Goal: Navigation & Orientation: Find specific page/section

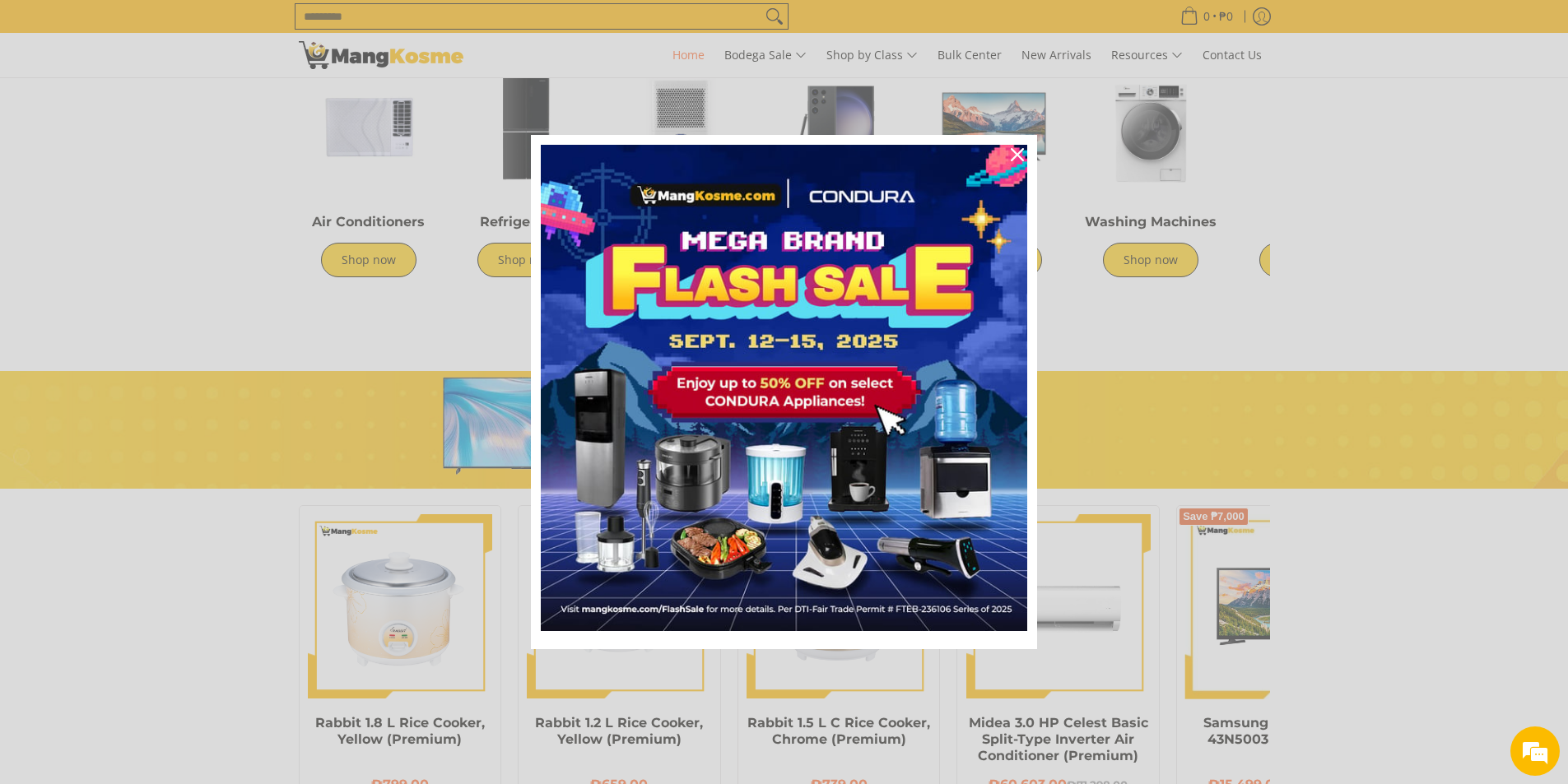
scroll to position [575, 0]
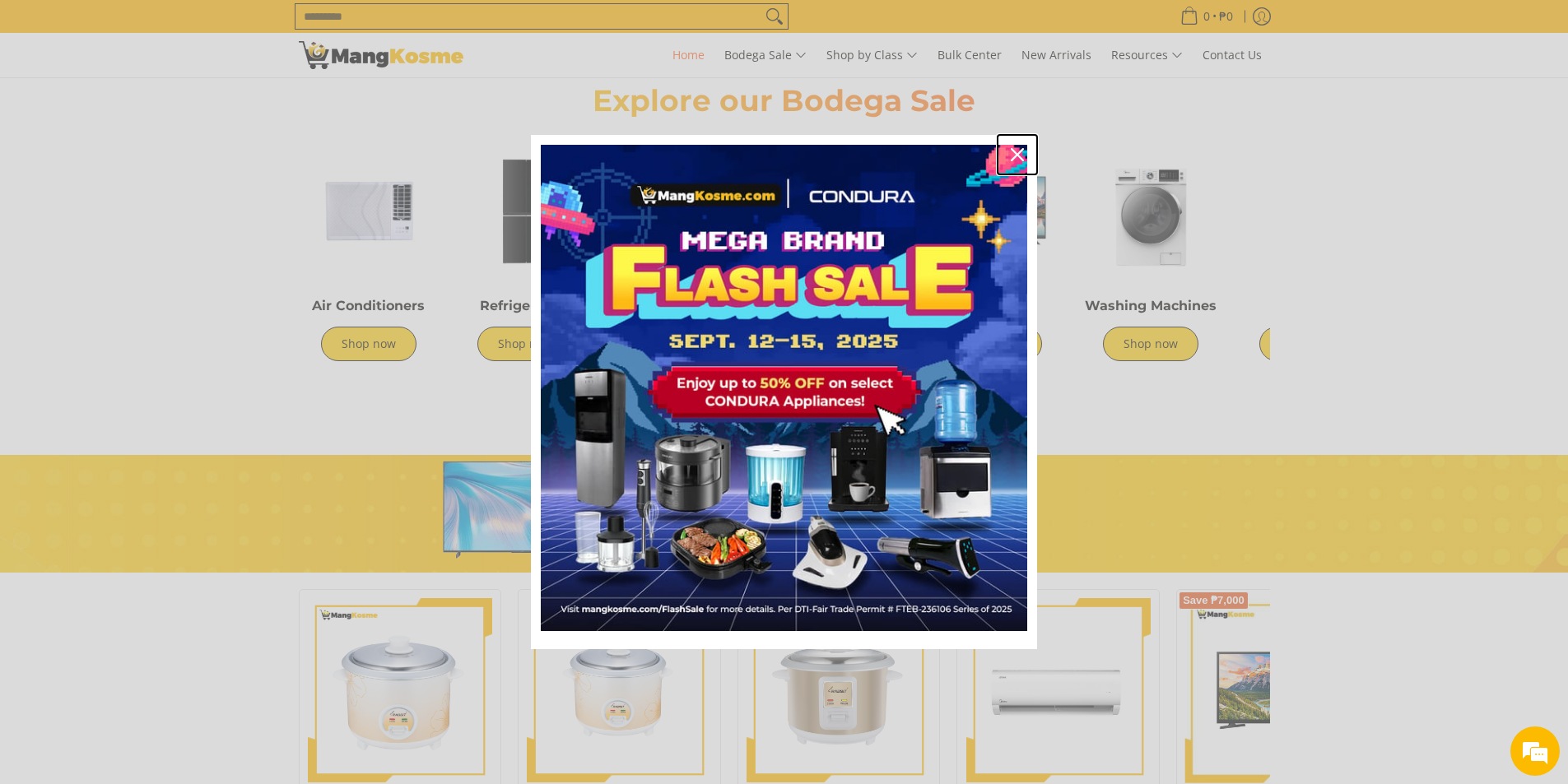
click at [1012, 158] on icon "close icon" at bounding box center [1017, 154] width 13 height 13
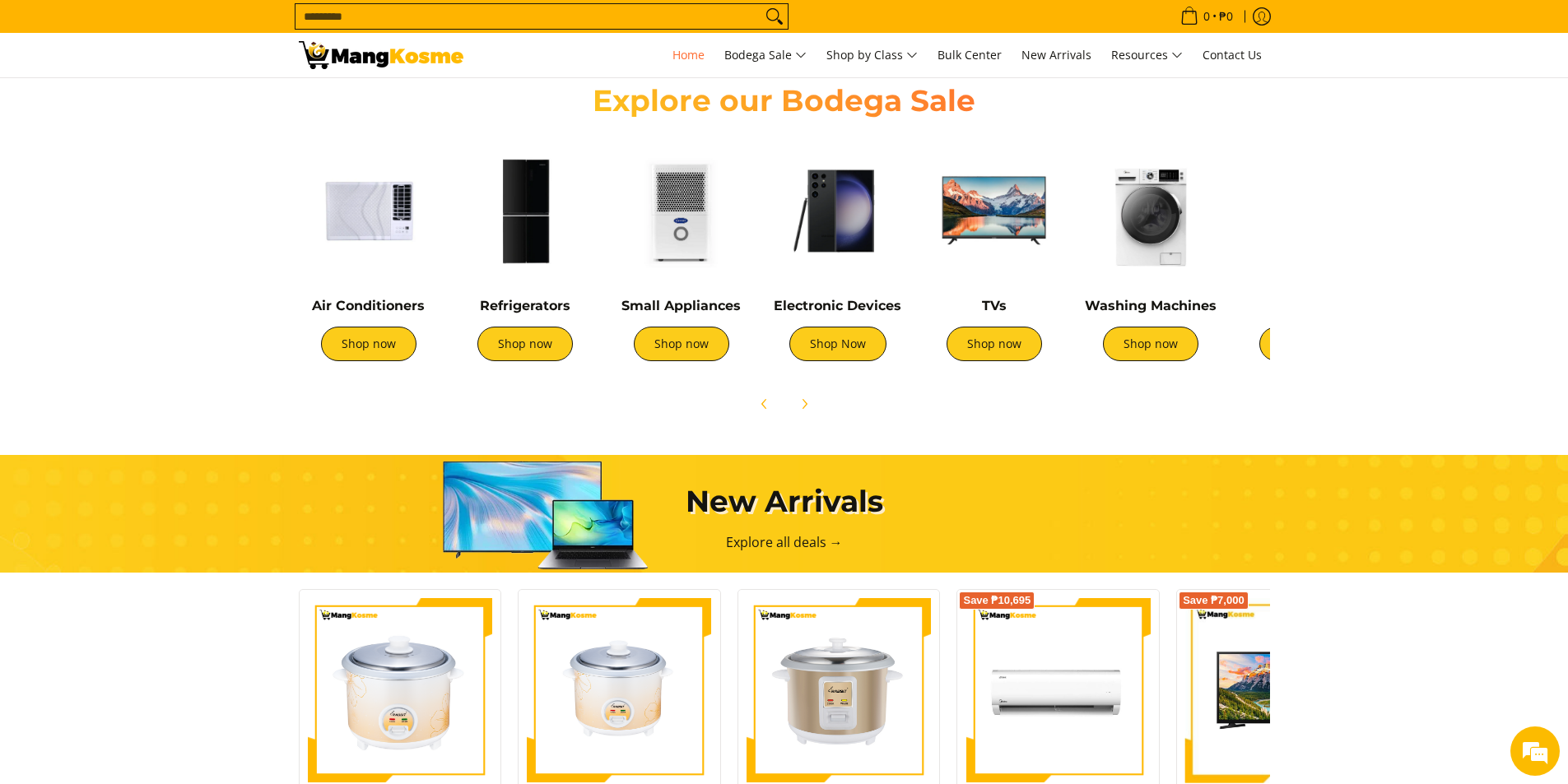
scroll to position [0, 654]
click at [529, 232] on img at bounding box center [525, 210] width 140 height 140
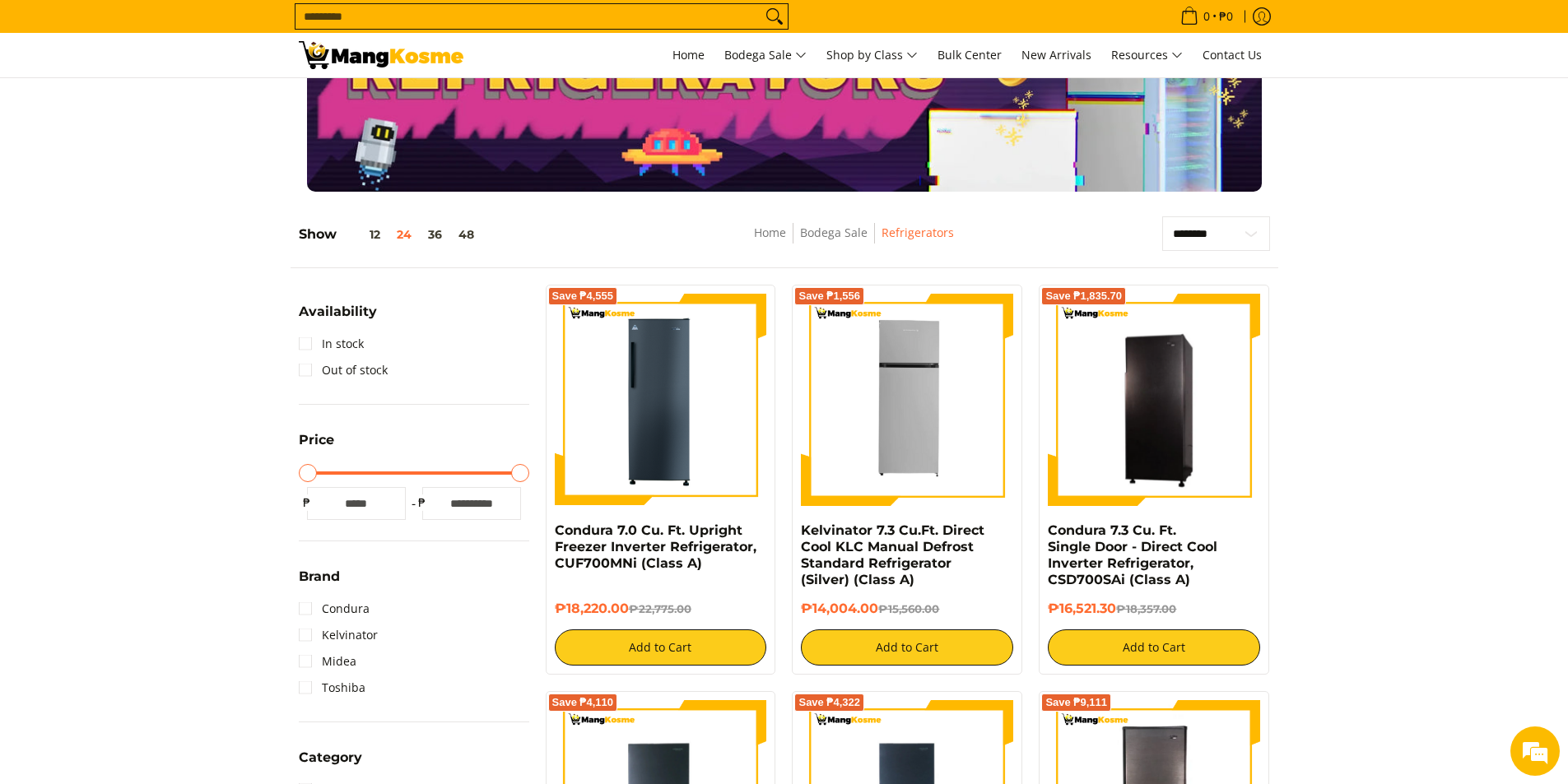
scroll to position [164, 0]
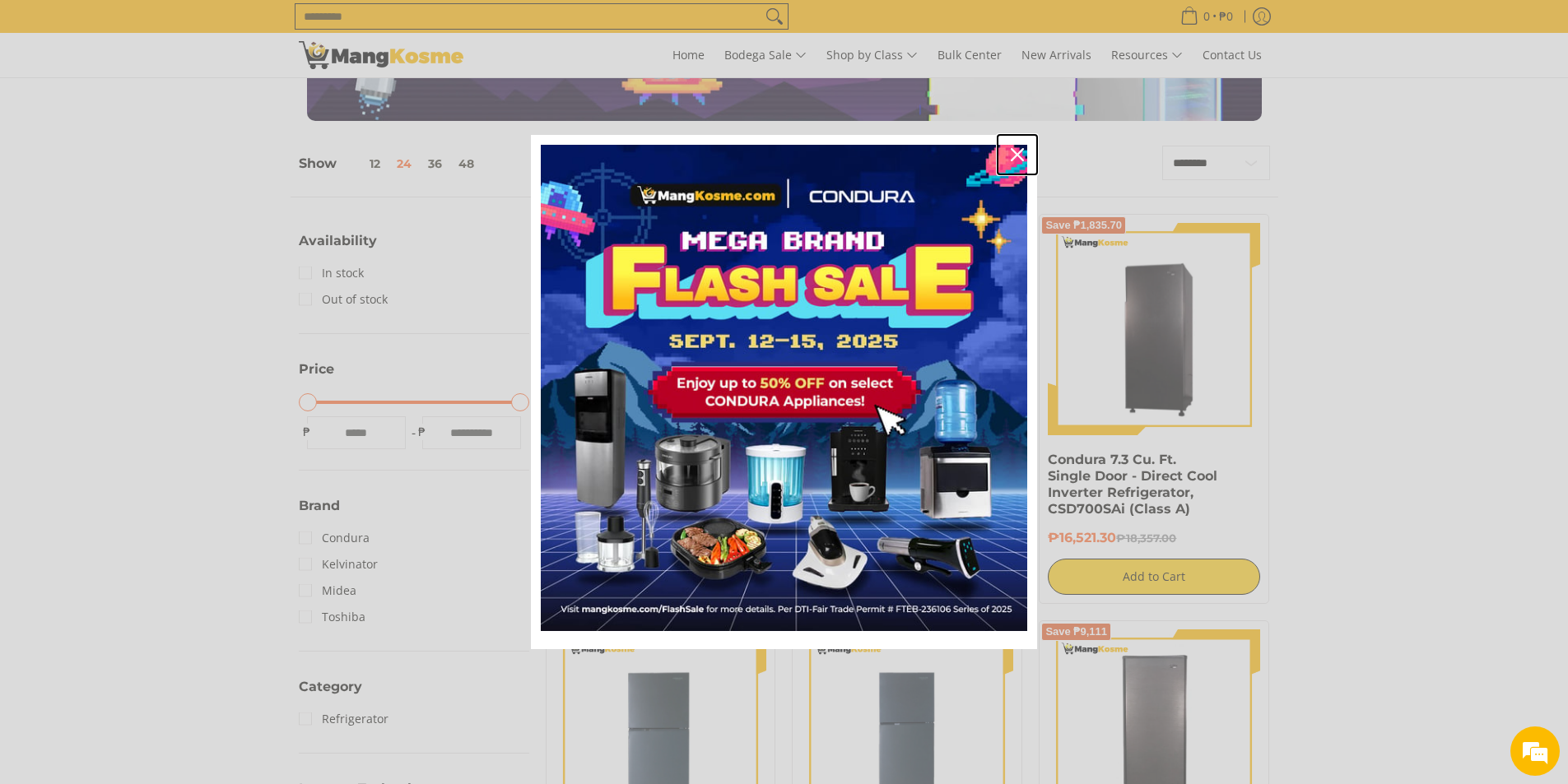
click at [1023, 156] on icon "close icon" at bounding box center [1017, 154] width 13 height 13
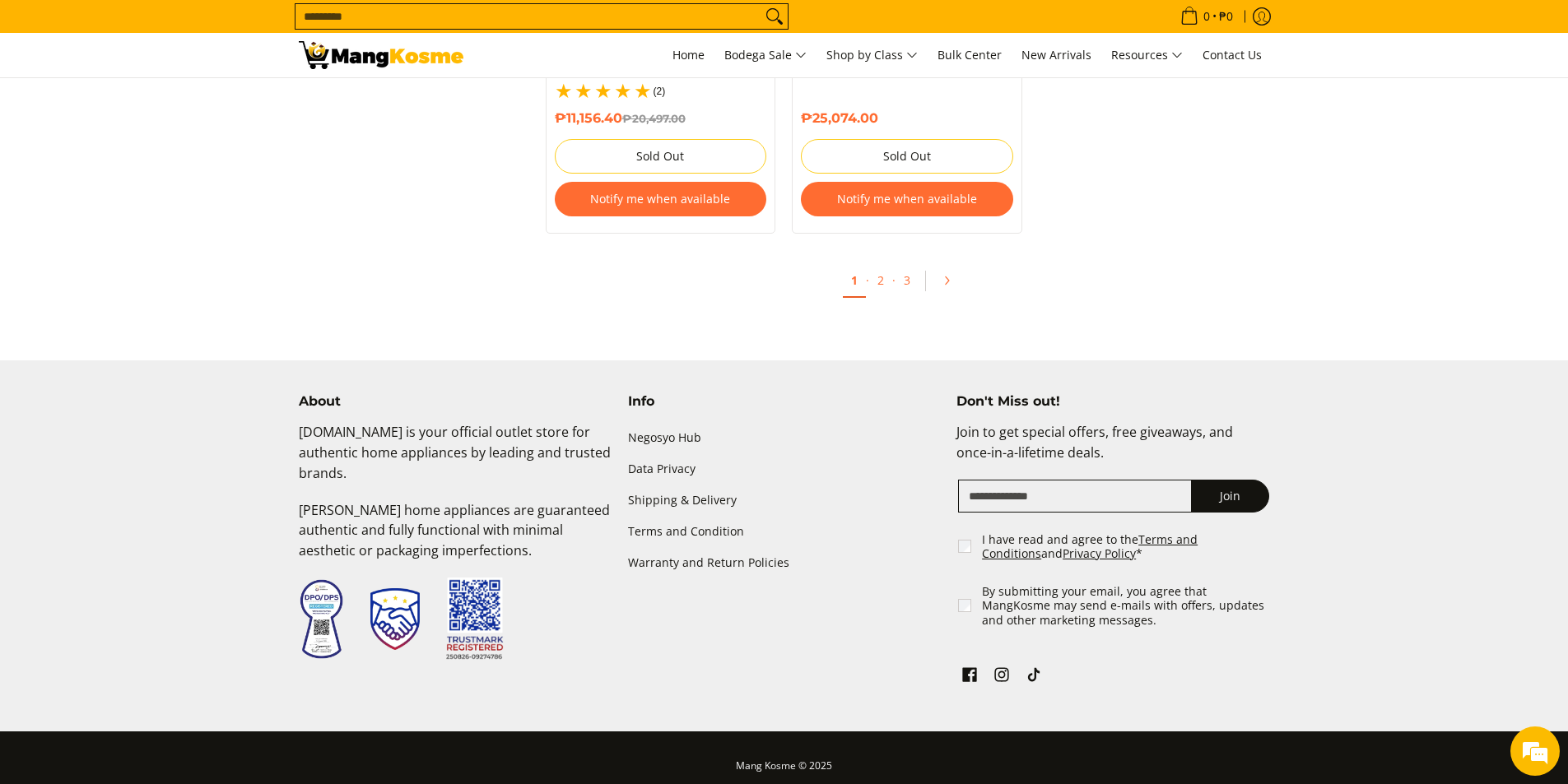
scroll to position [3773, 0]
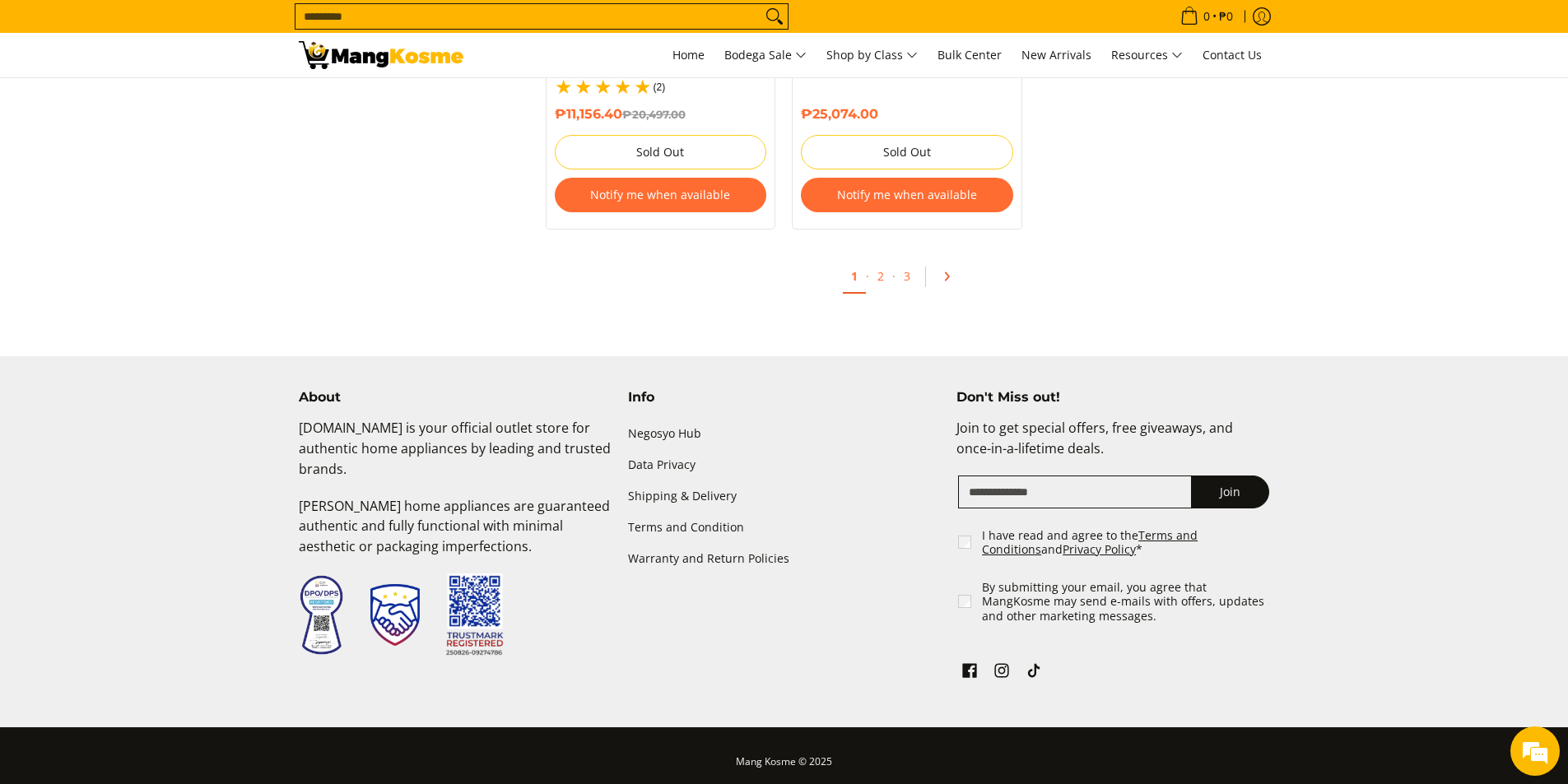
click at [939, 262] on link "Pagination" at bounding box center [952, 276] width 39 height 28
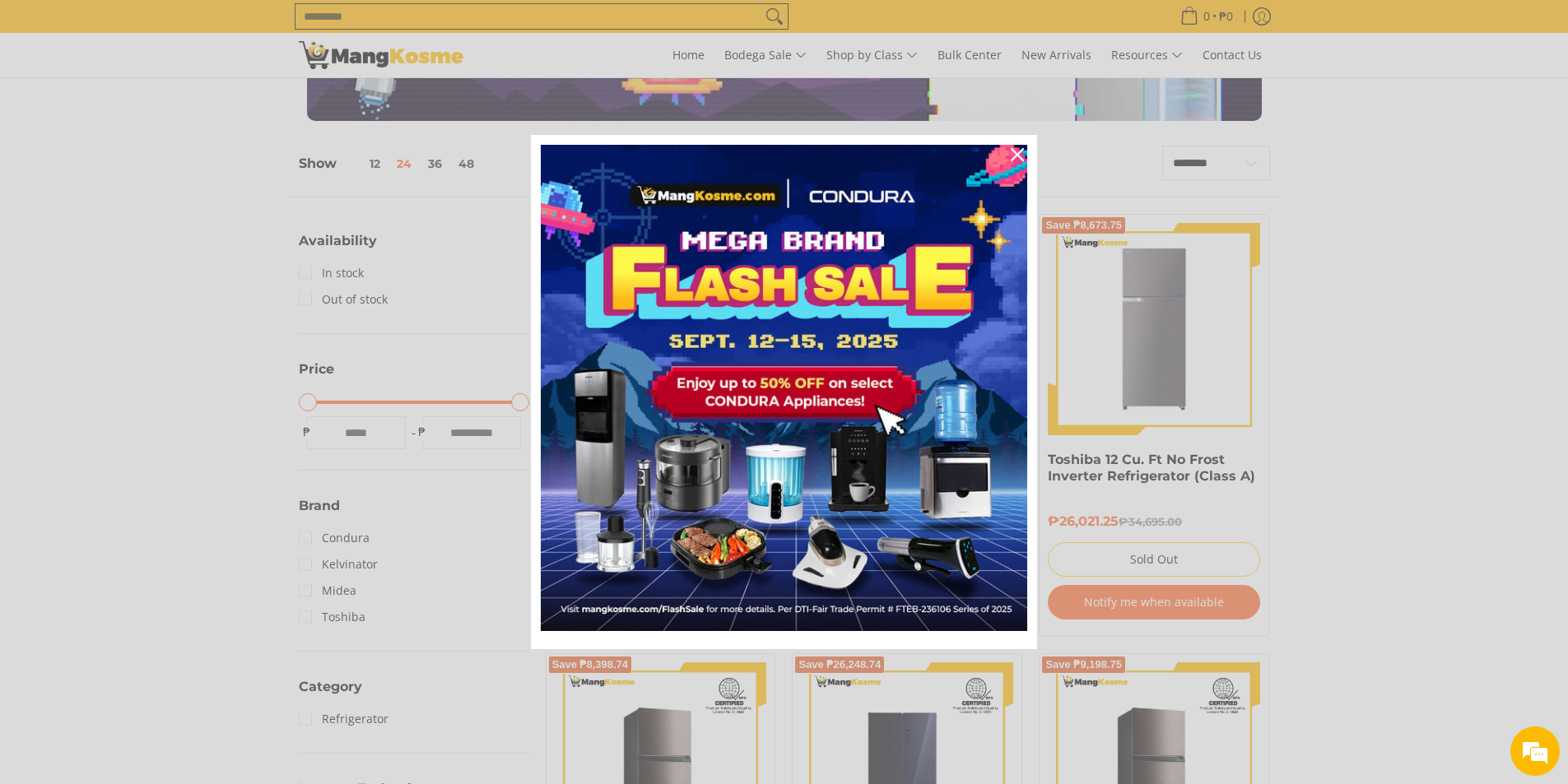
scroll to position [247, 0]
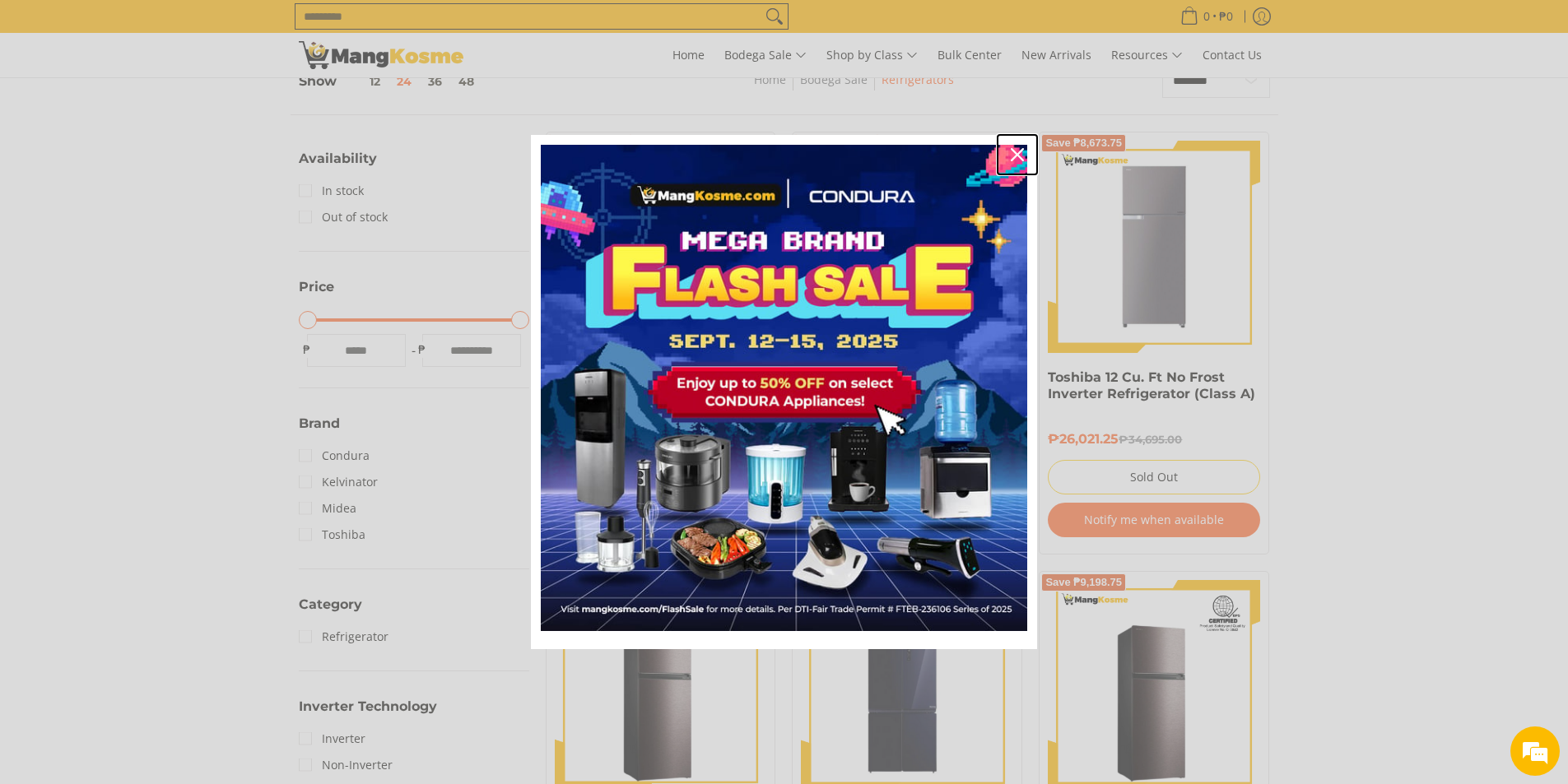
click at [1018, 146] on div "Close" at bounding box center [1017, 154] width 26 height 26
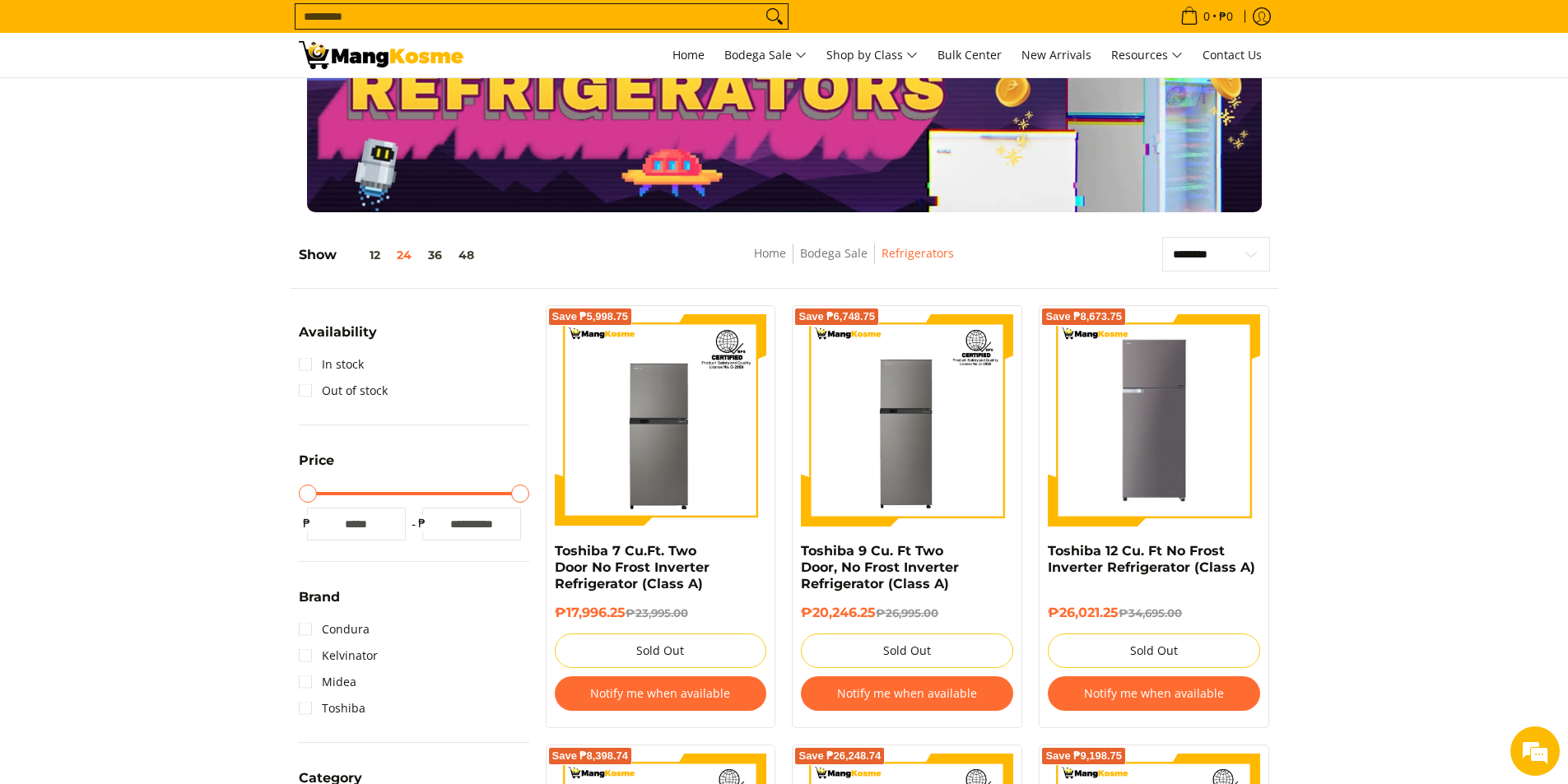
scroll to position [0, 0]
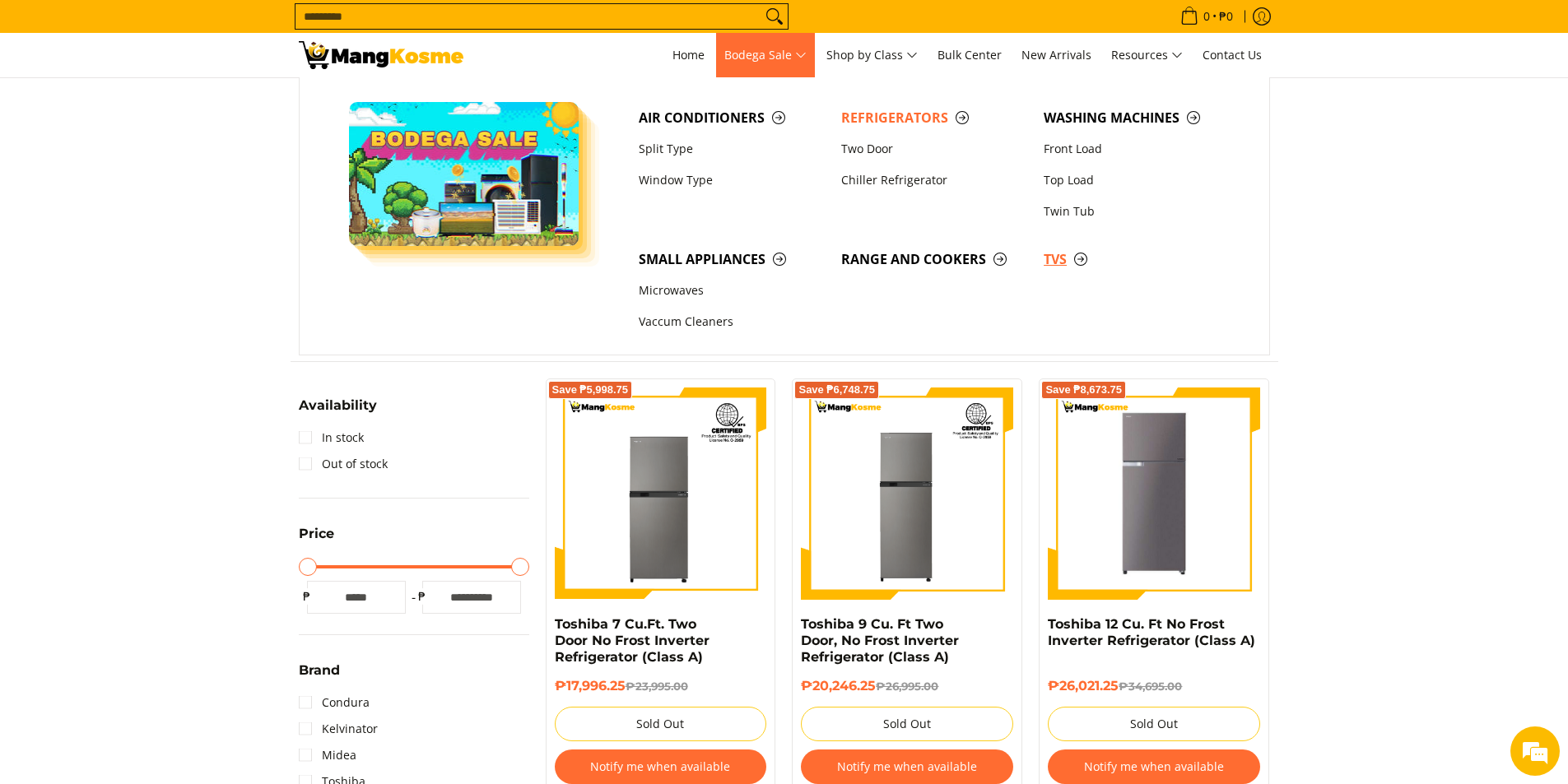
click at [1065, 257] on span "TVs" at bounding box center [1136, 260] width 186 height 20
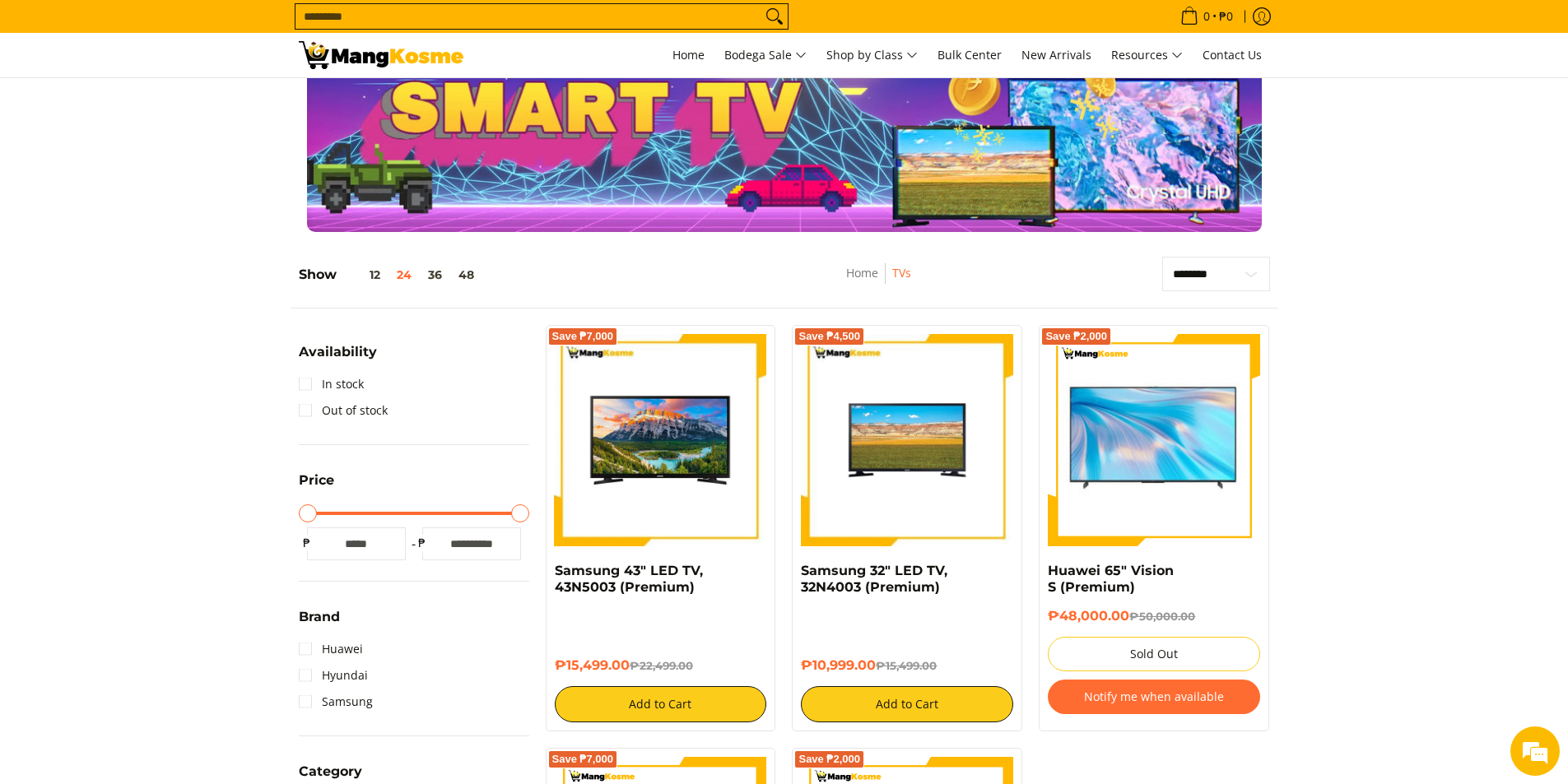
scroll to position [83, 0]
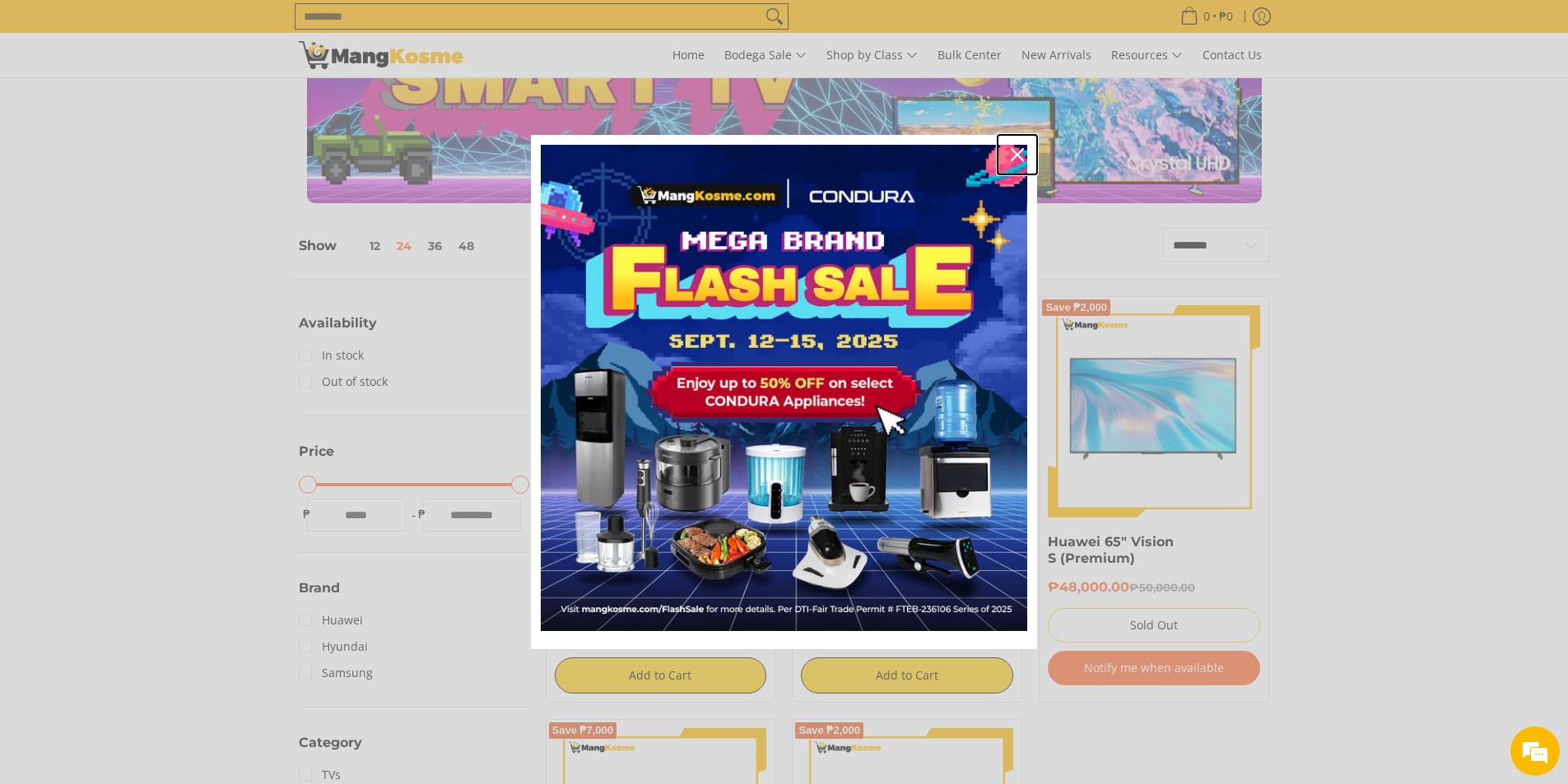
click at [1019, 151] on icon "close icon" at bounding box center [1017, 154] width 13 height 13
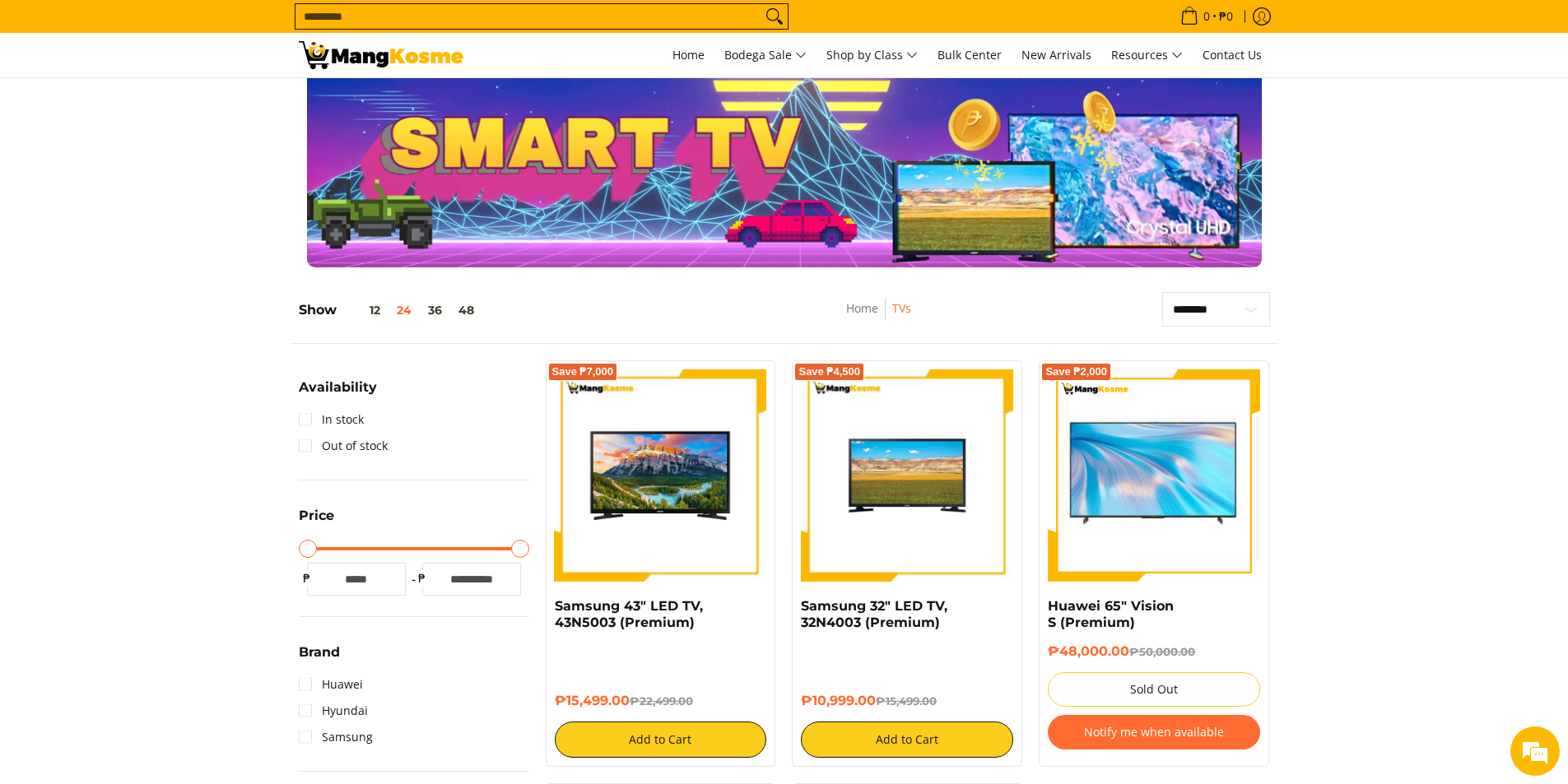
scroll to position [0, 0]
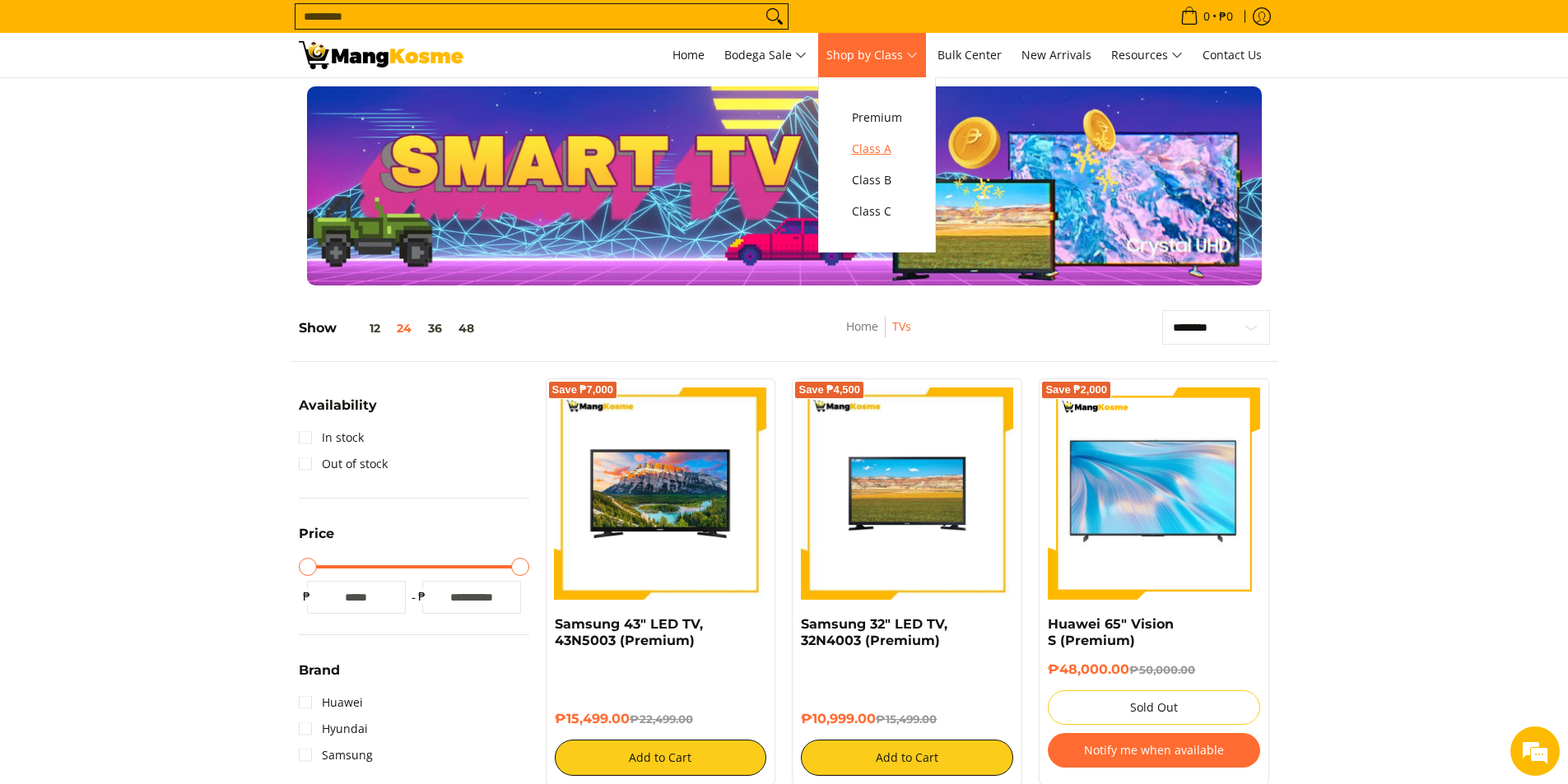
click at [890, 146] on span "Class A" at bounding box center [876, 149] width 50 height 20
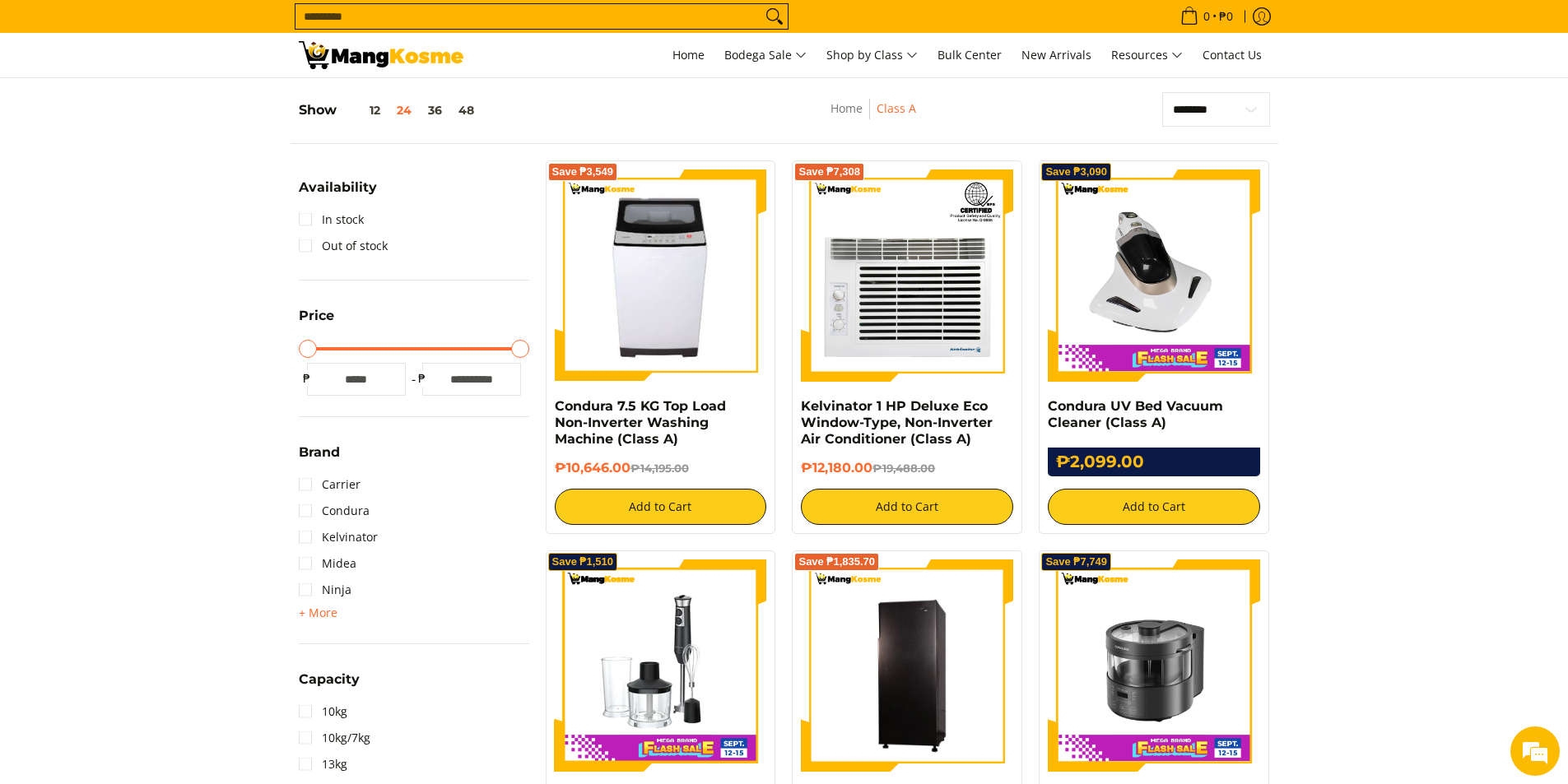
scroll to position [247, 0]
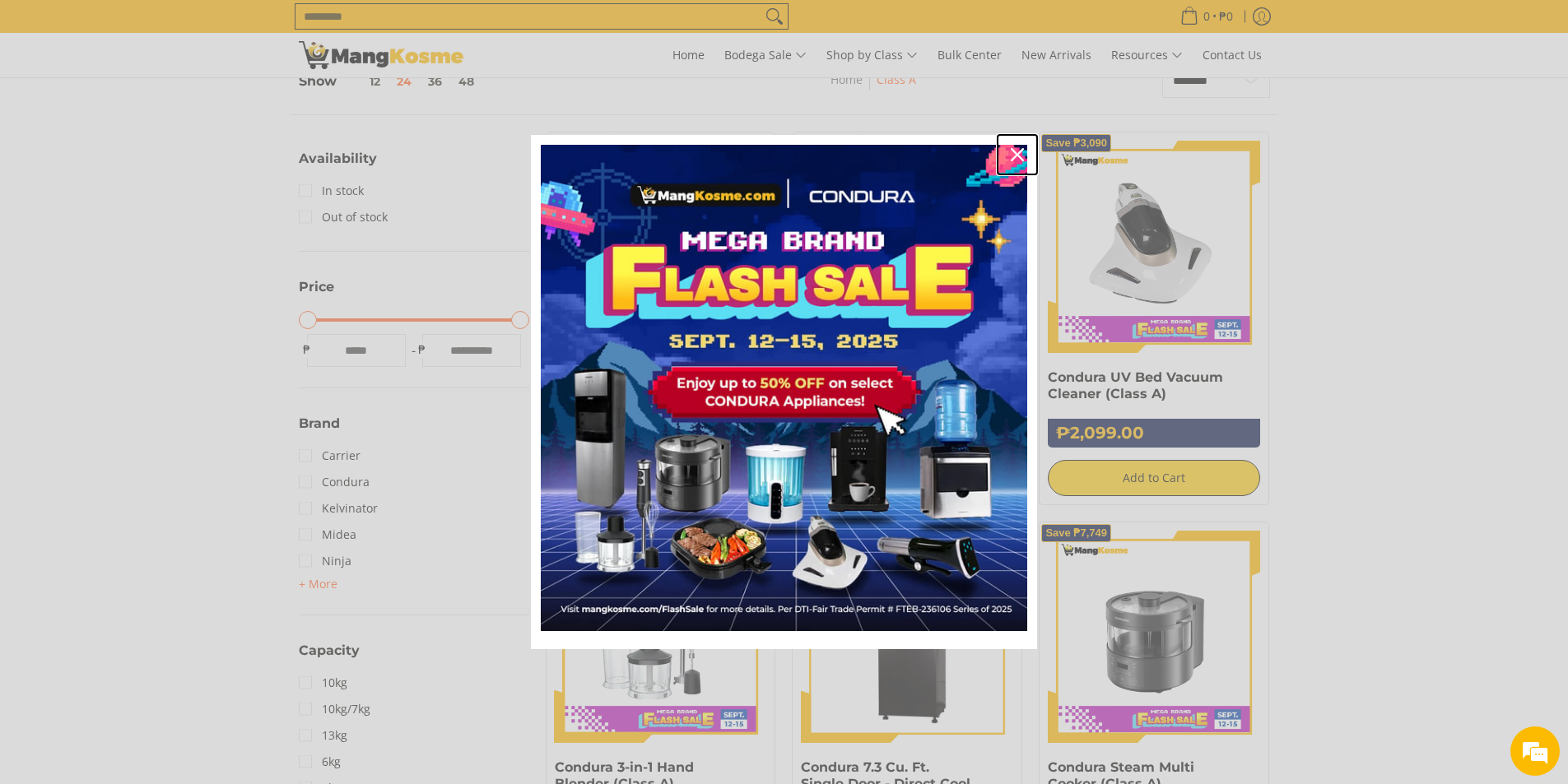
click at [1004, 148] on button "Close" at bounding box center [1017, 154] width 39 height 39
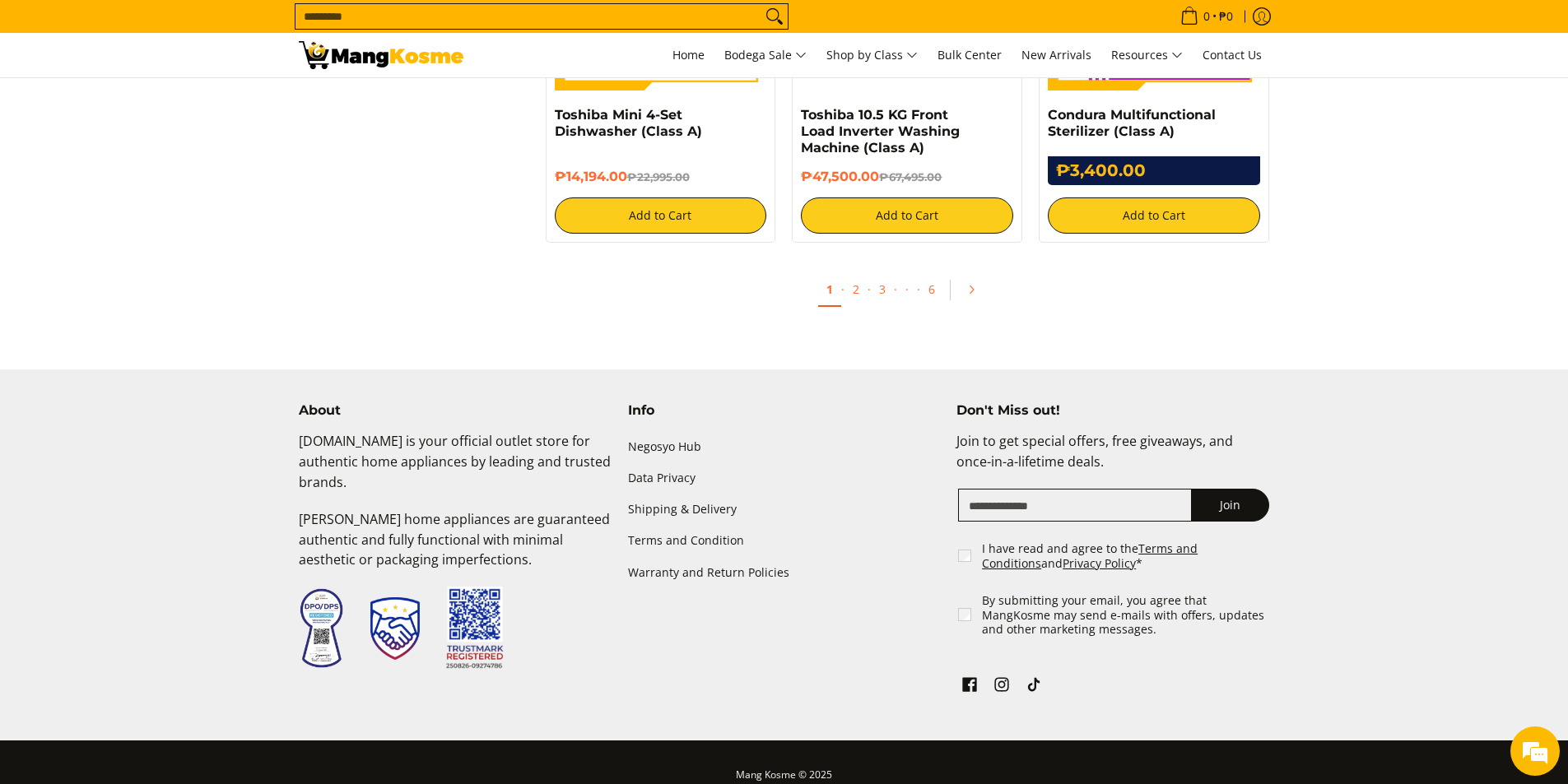
scroll to position [3290, 0]
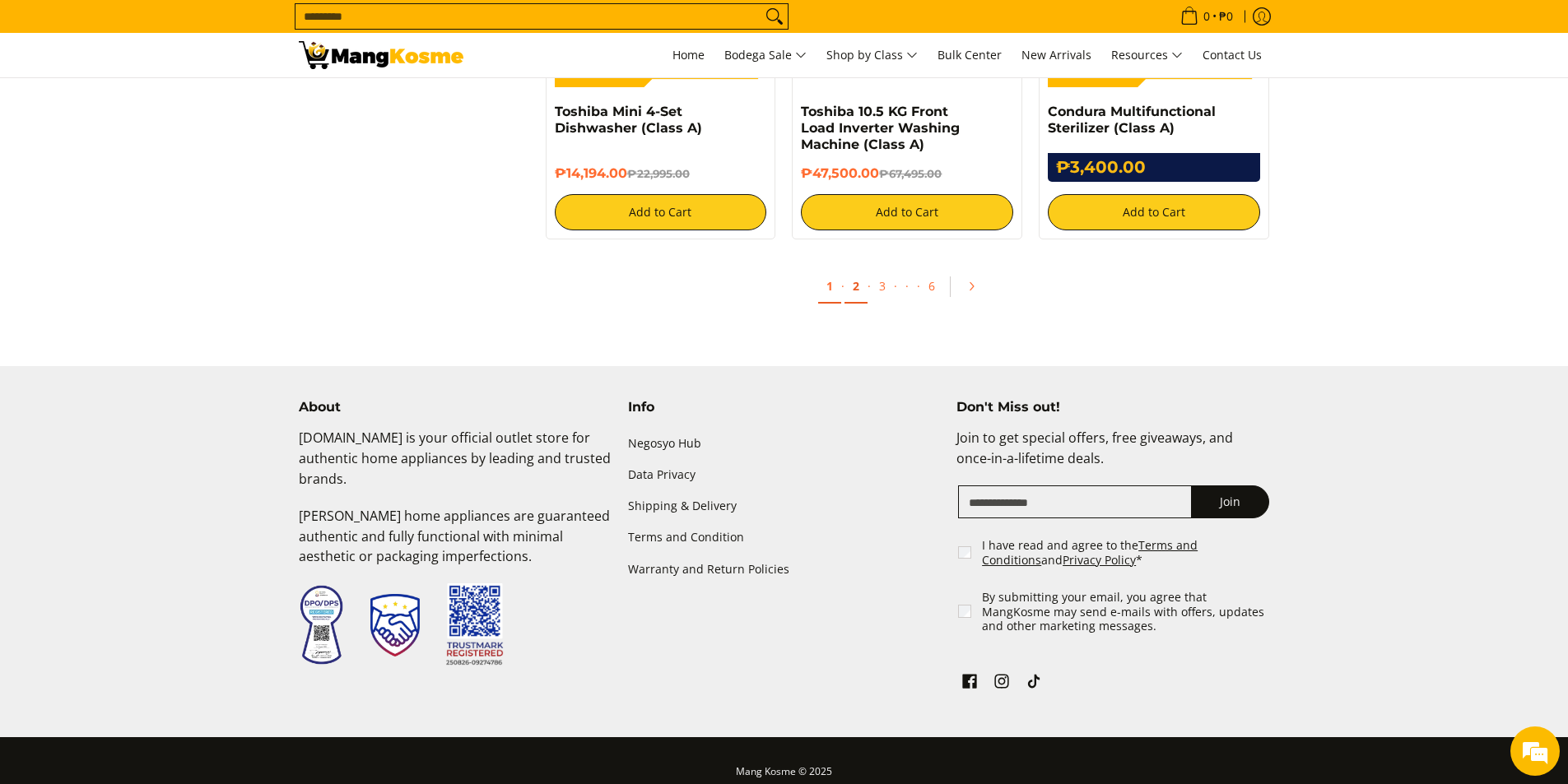
click at [863, 289] on link "2" at bounding box center [855, 287] width 23 height 34
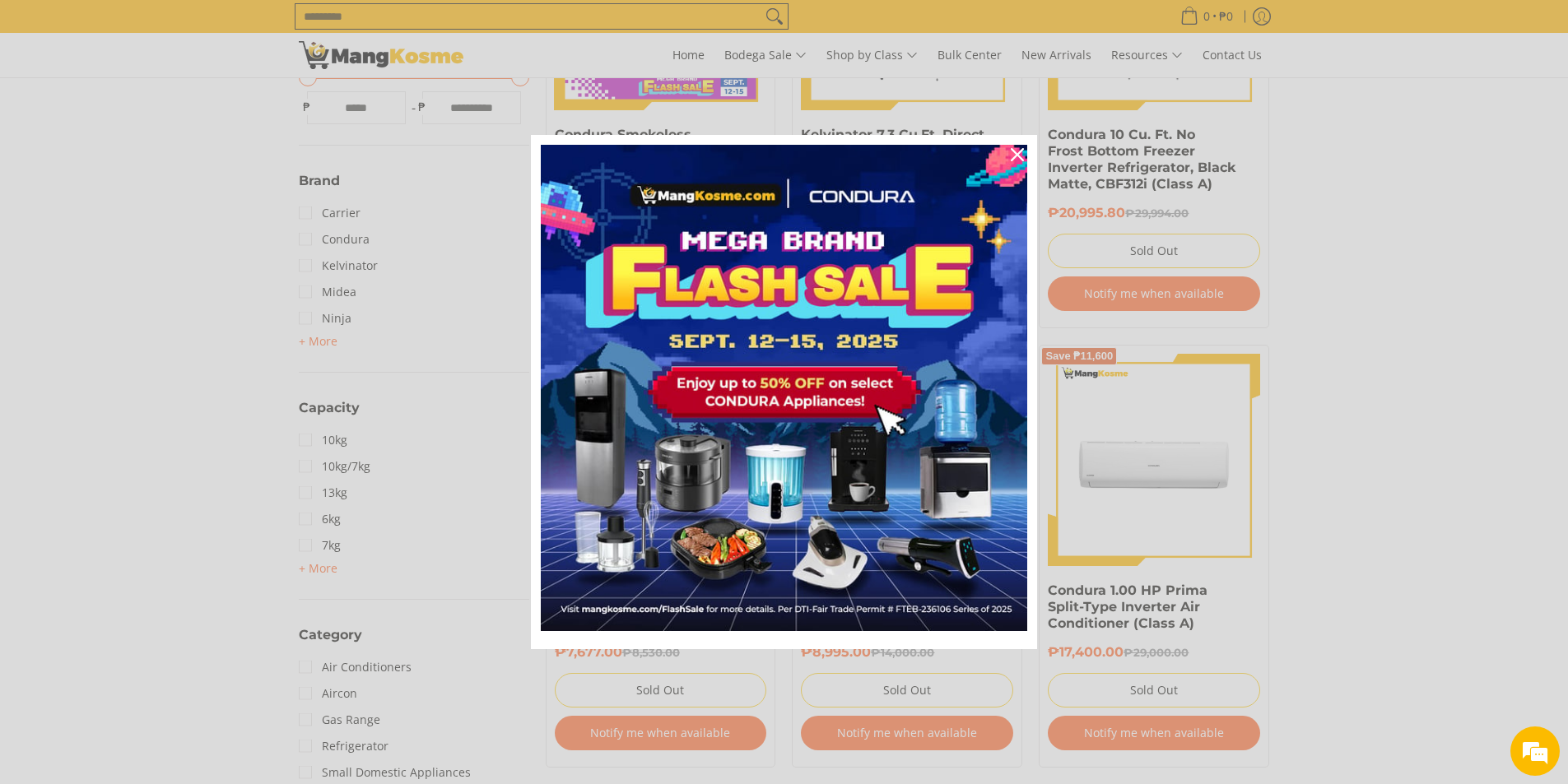
scroll to position [494, 0]
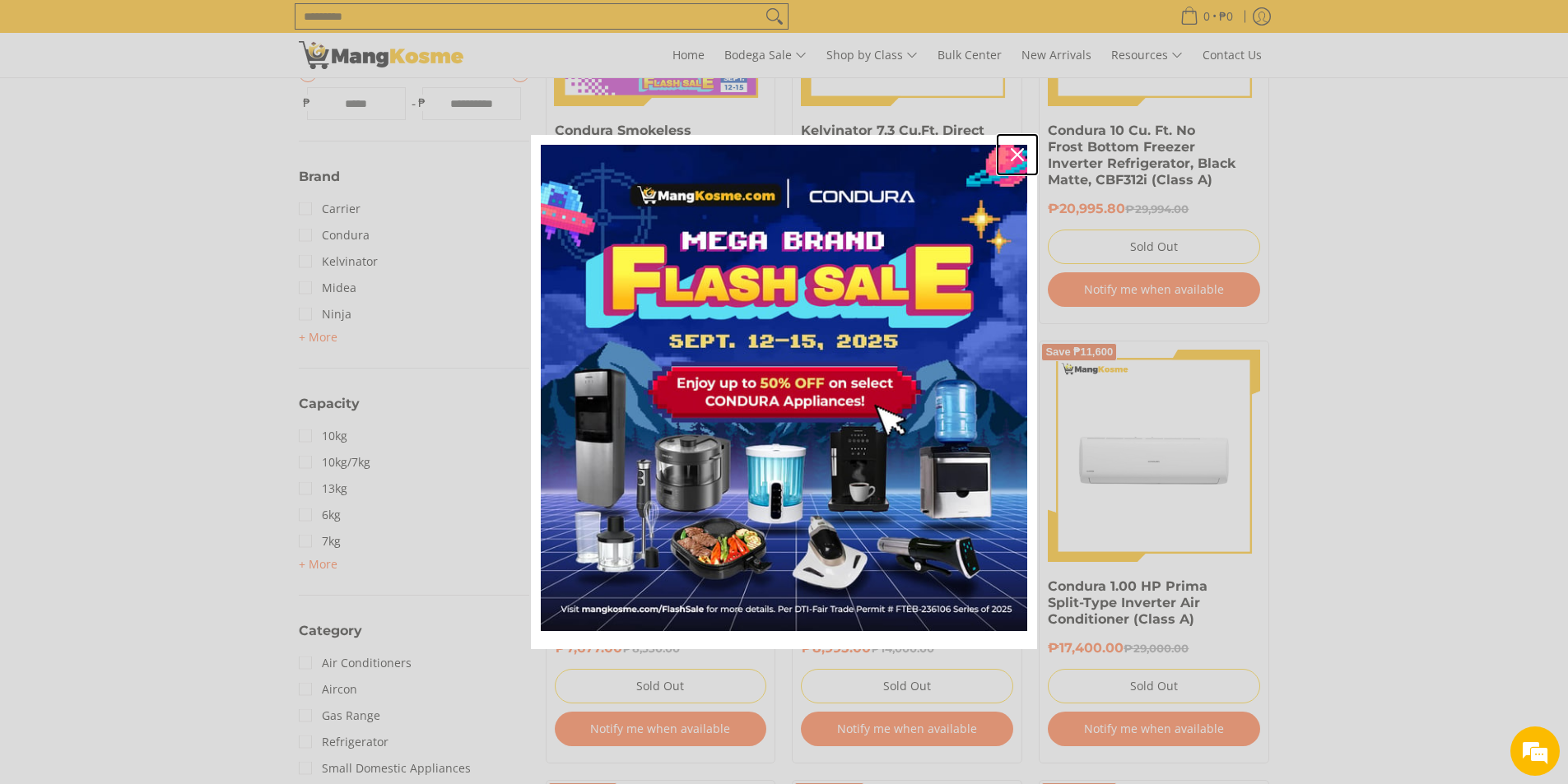
click at [1012, 148] on icon "close icon" at bounding box center [1017, 154] width 13 height 13
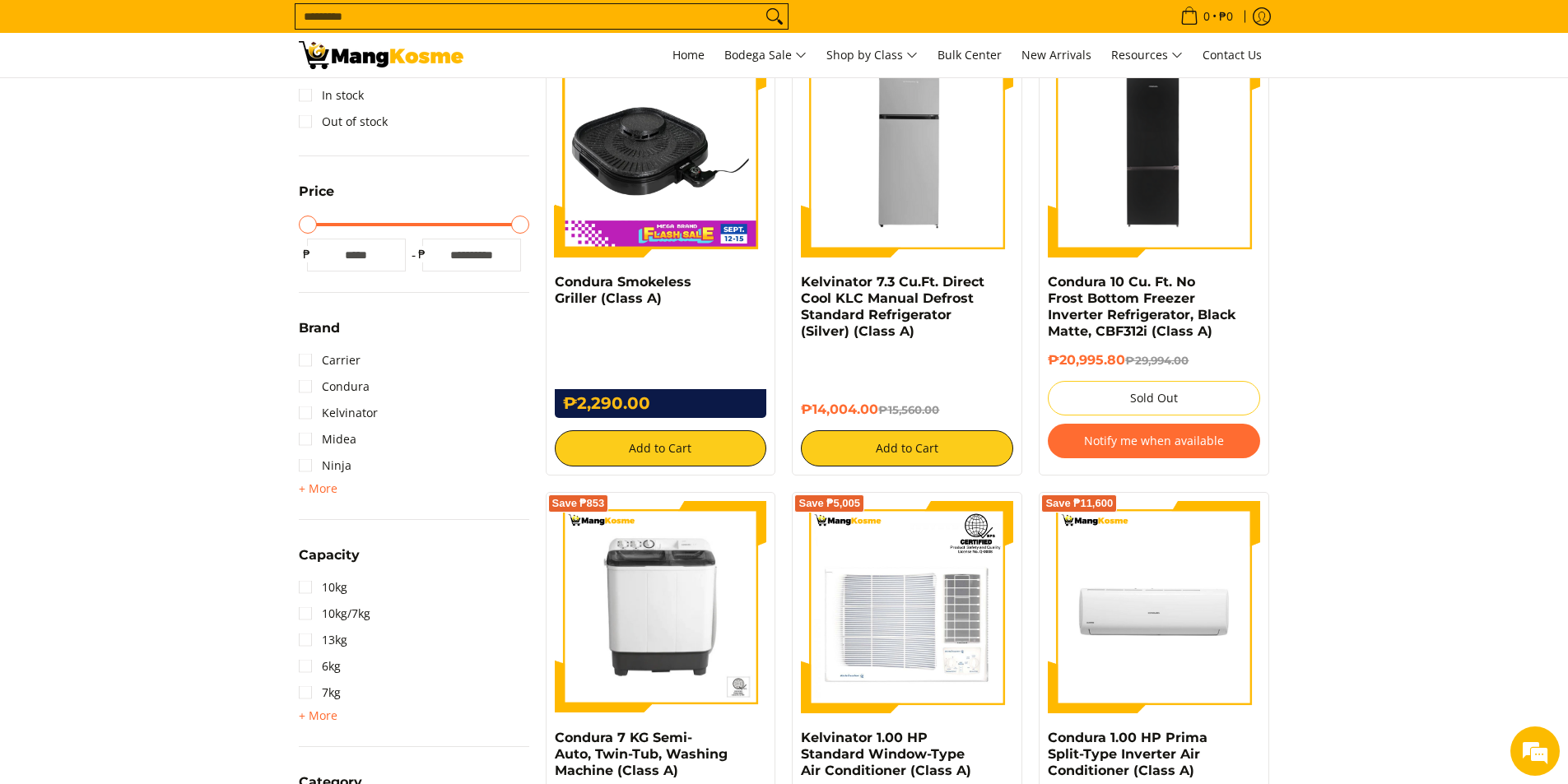
scroll to position [0, 0]
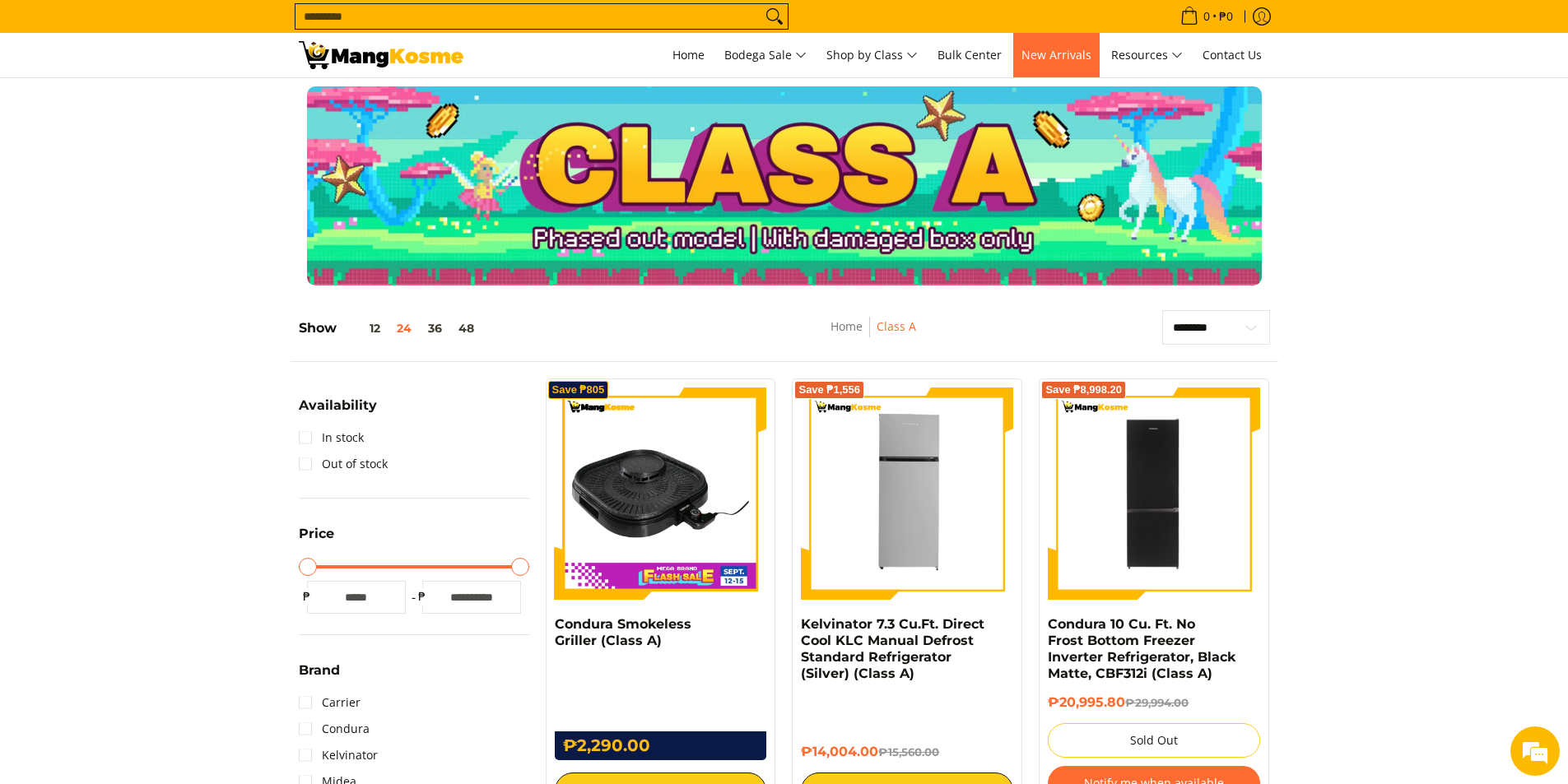
click at [1088, 52] on span "New Arrivals" at bounding box center [1056, 54] width 70 height 15
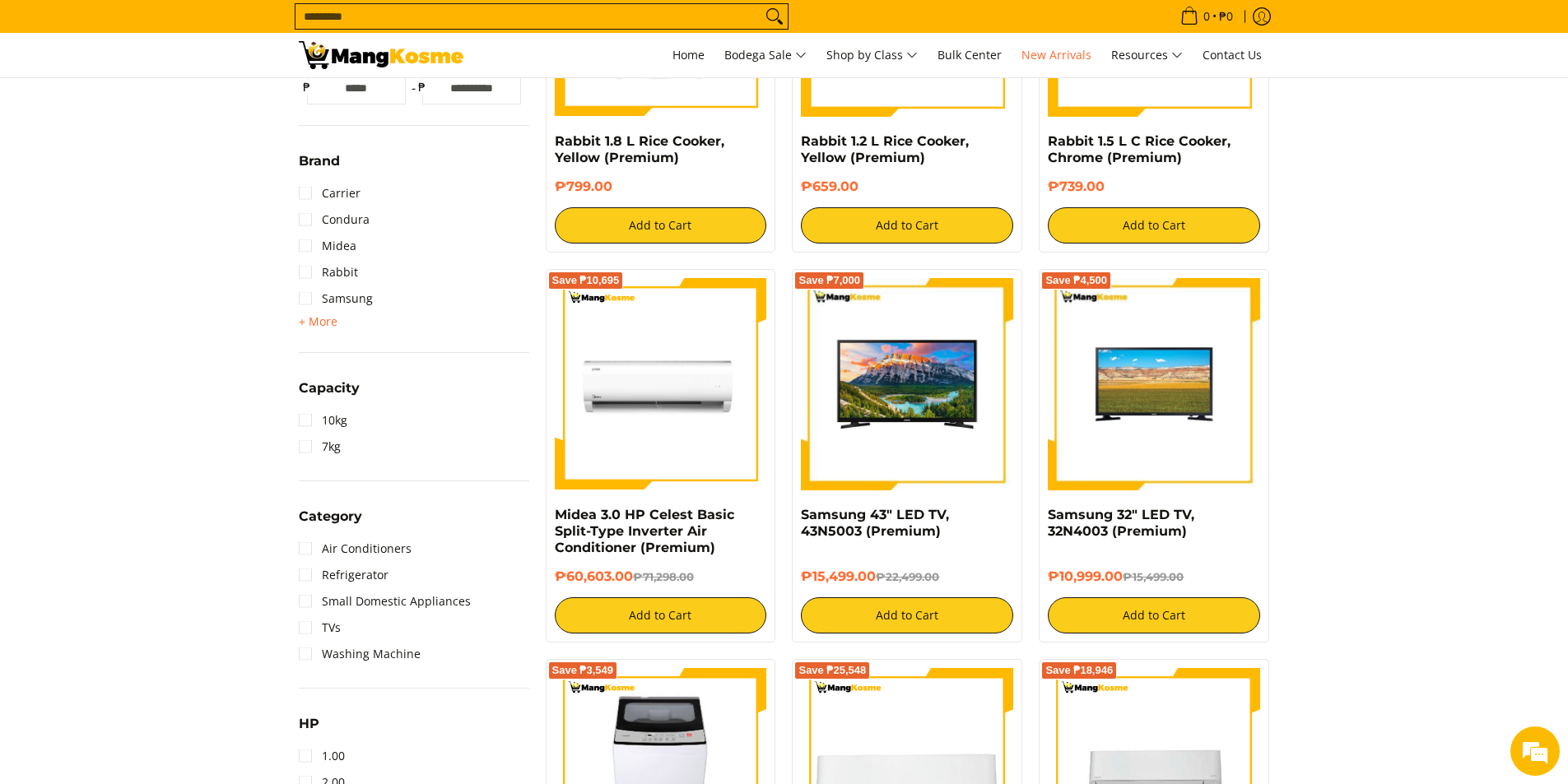
scroll to position [494, 0]
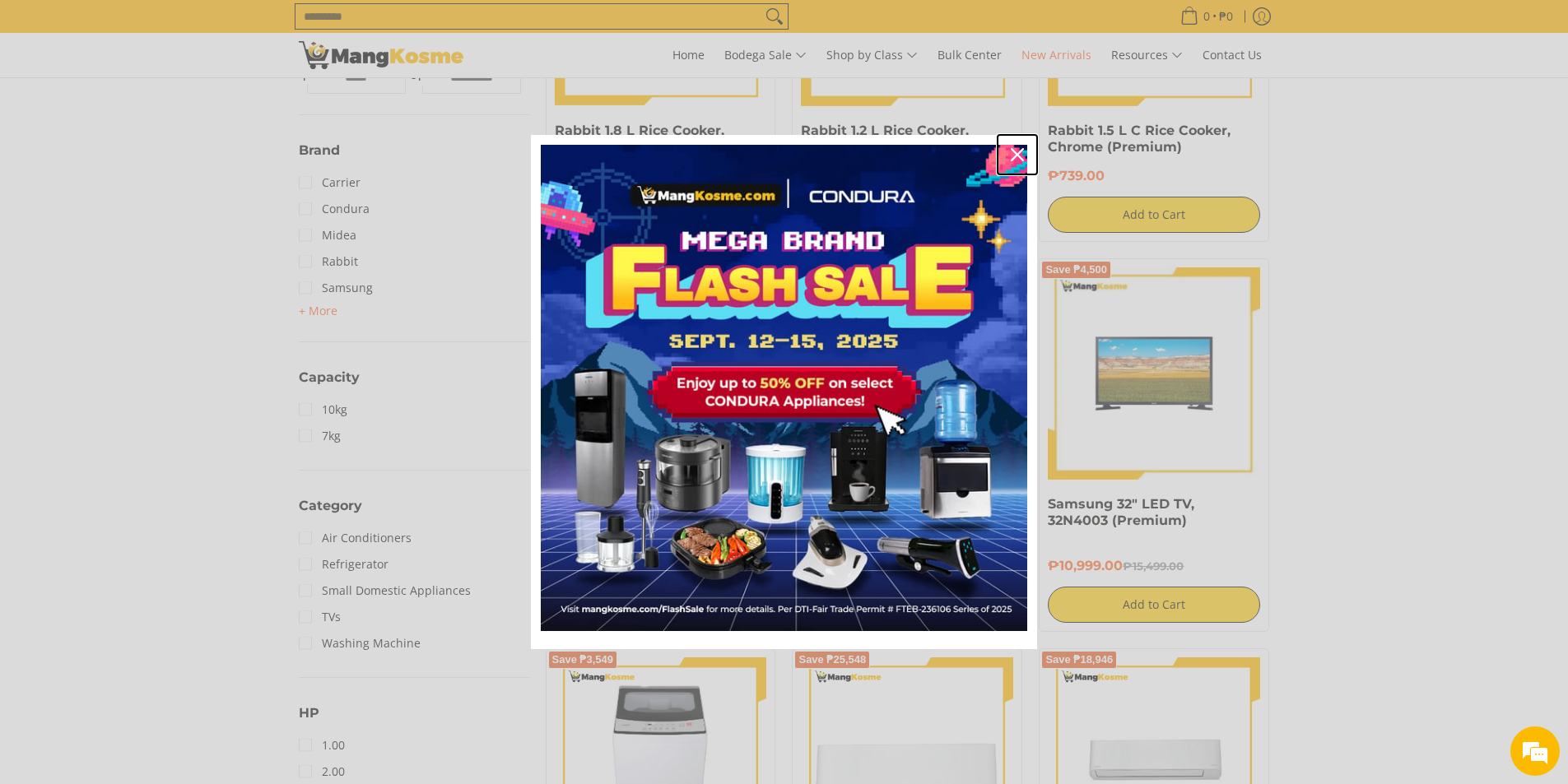
click at [1014, 147] on div "Close" at bounding box center [1017, 154] width 26 height 26
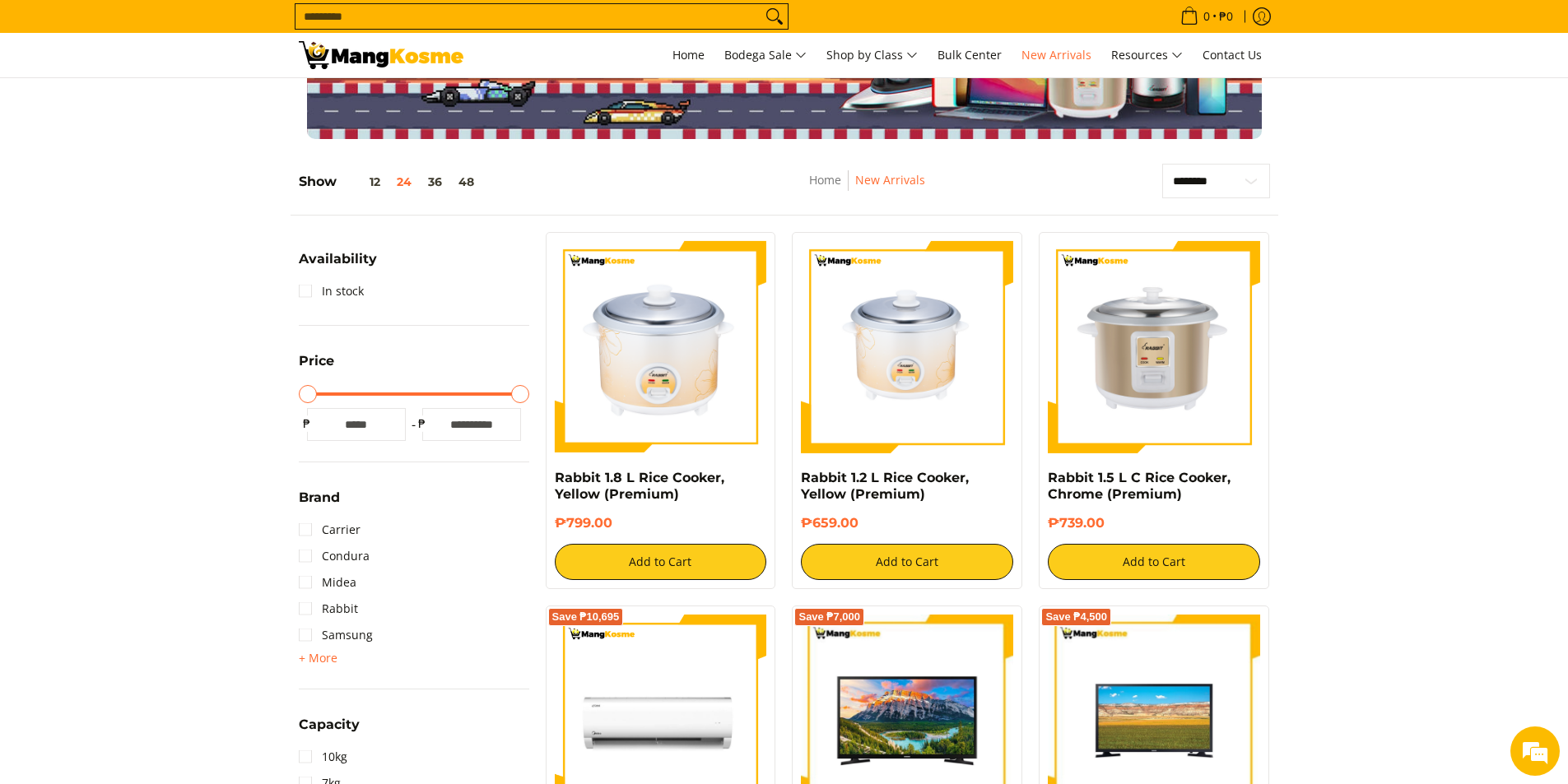
scroll to position [0, 0]
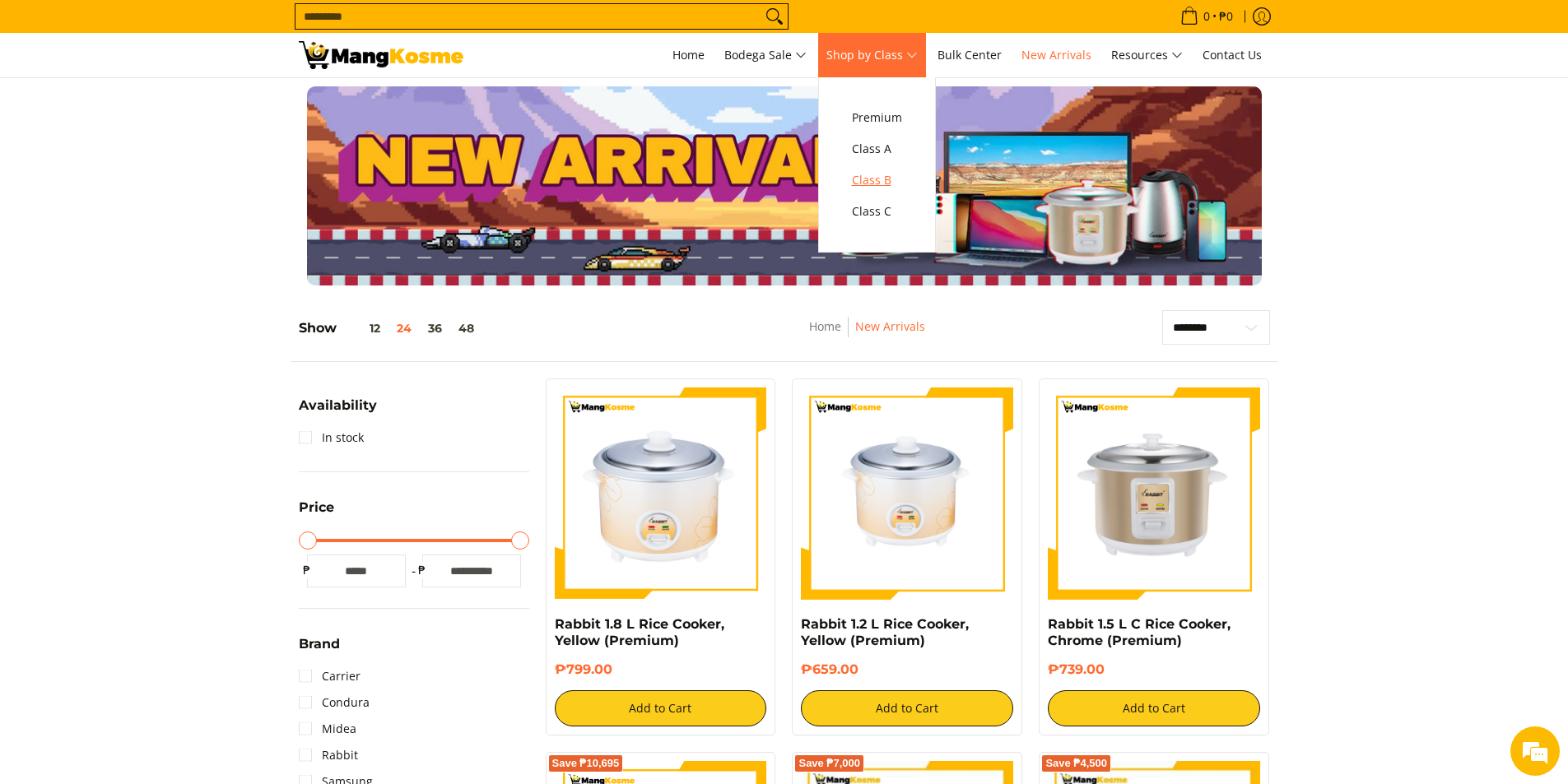
click at [879, 179] on span "Class B" at bounding box center [876, 180] width 50 height 20
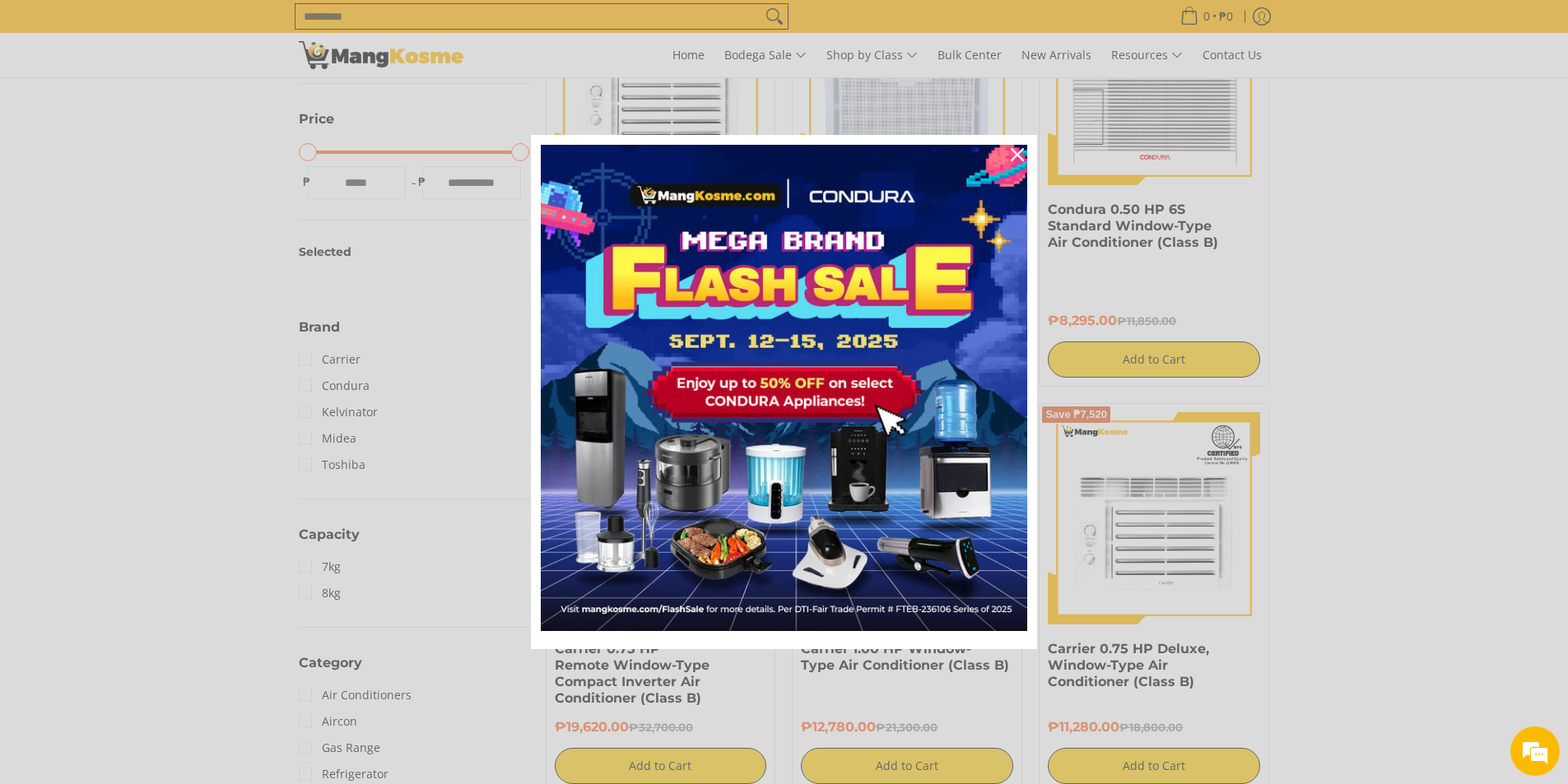
scroll to position [411, 0]
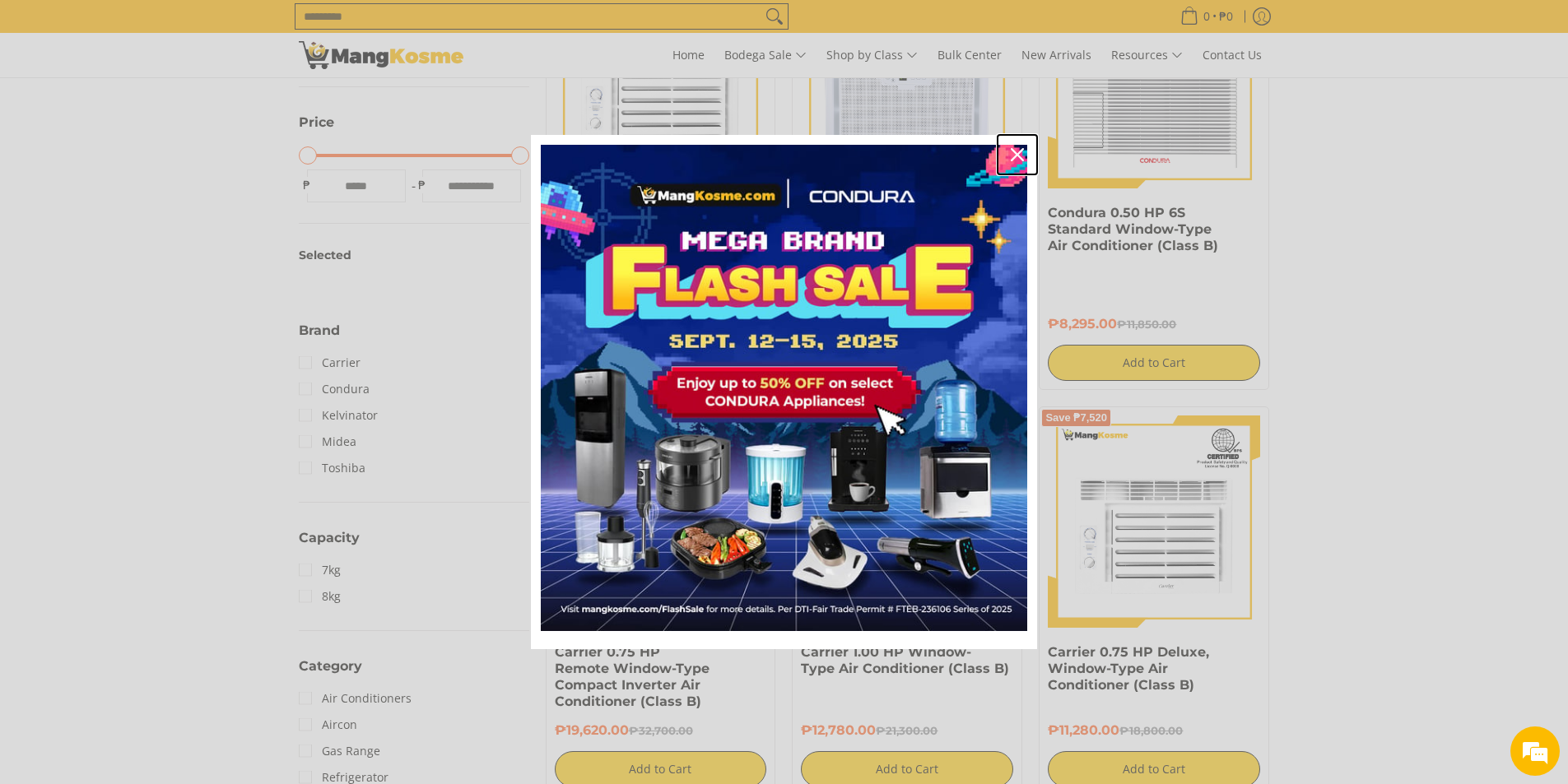
click at [1025, 153] on div "Close" at bounding box center [1017, 154] width 26 height 26
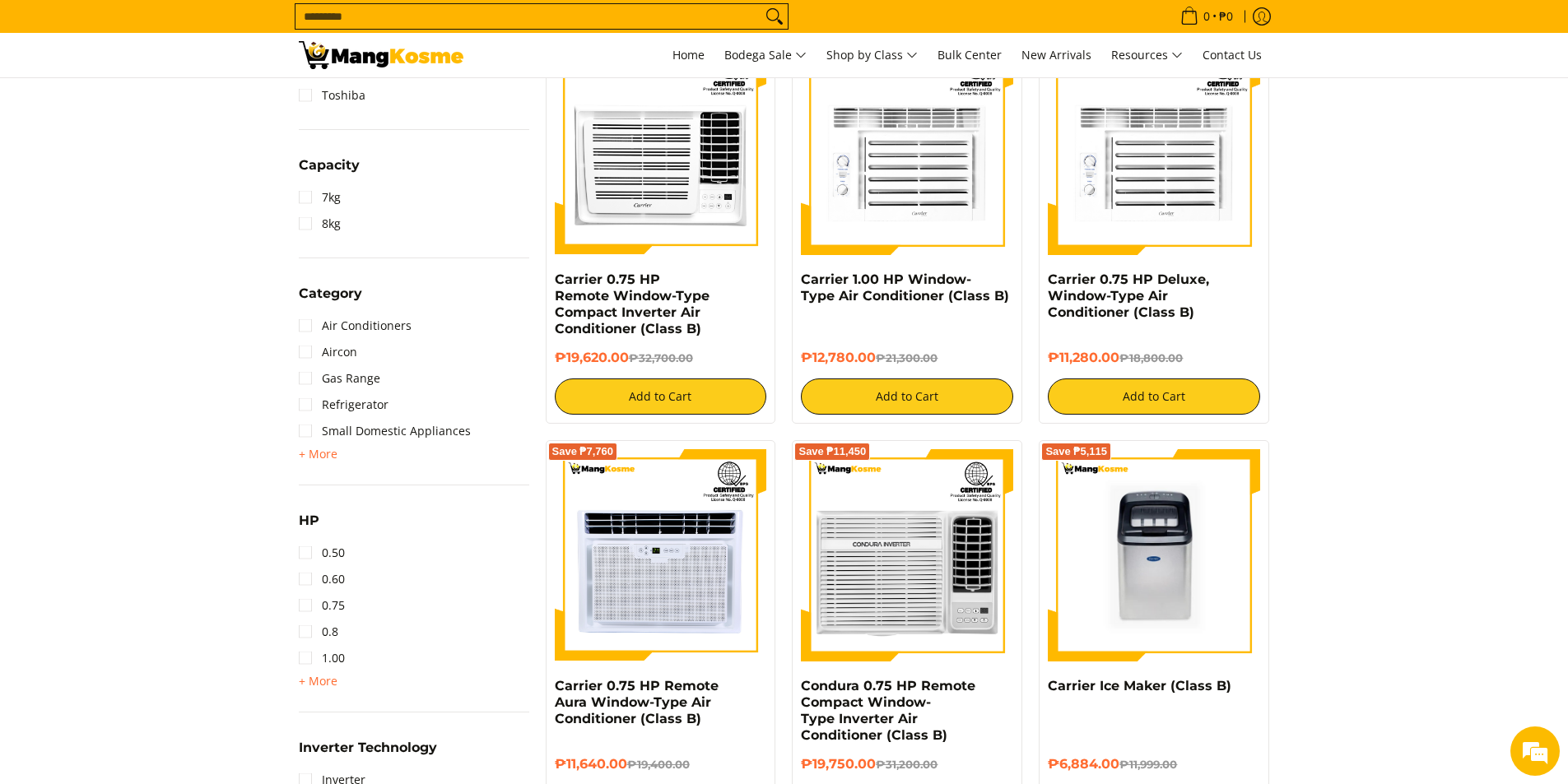
scroll to position [822, 0]
